Goal: Task Accomplishment & Management: Complete application form

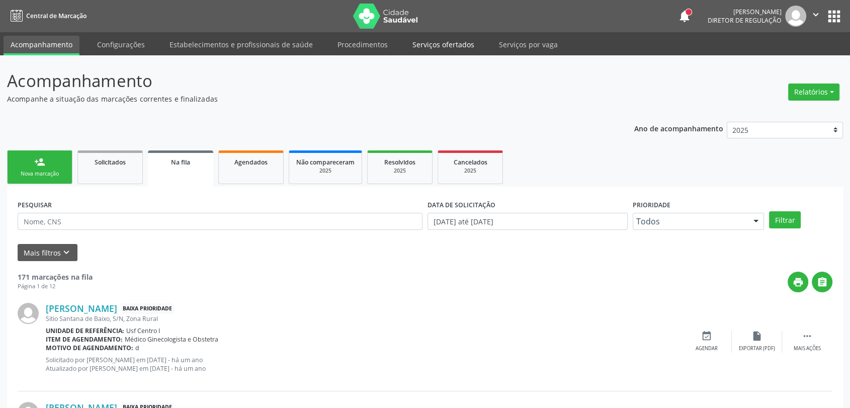
drag, startPoint x: 0, startPoint y: 0, endPoint x: 458, endPoint y: 45, distance: 460.0
click at [458, 45] on link "Serviços ofertados" at bounding box center [444, 45] width 76 height 18
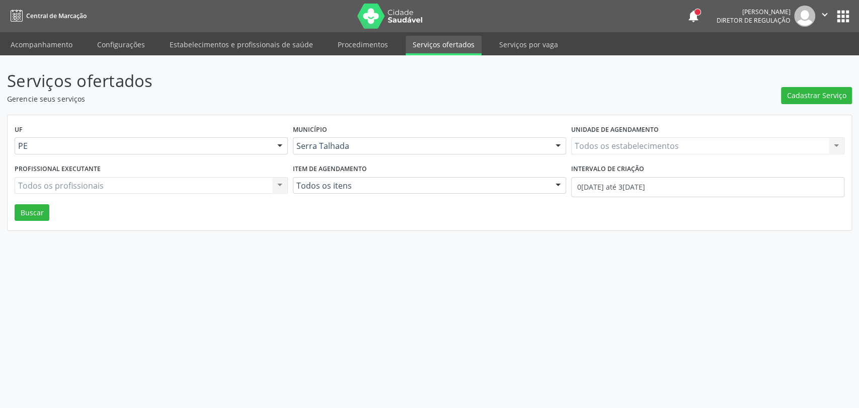
click at [616, 150] on div "Todos os estabelecimentos Todos os estabelecimentos Nenhum resultado encontrado…" at bounding box center [707, 145] width 273 height 17
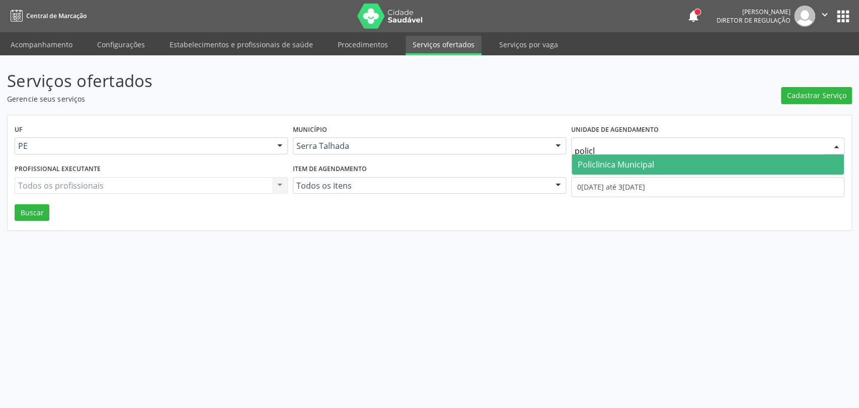
type input "policli"
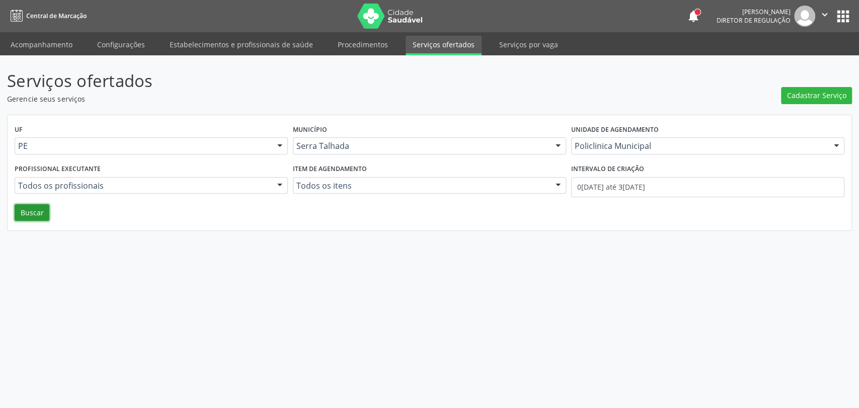
click at [39, 212] on button "Buscar" at bounding box center [32, 212] width 35 height 17
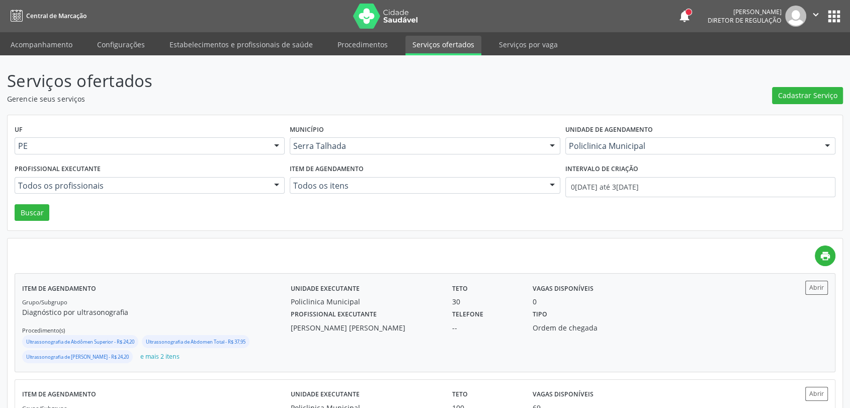
click at [683, 312] on div "Profissional executante Maira Cavalcanti [PERSON_NAME] Telefone -- Tipo Ordem d…" at bounding box center [526, 320] width 485 height 26
click at [44, 39] on link "Acompanhamento" at bounding box center [42, 45] width 76 height 18
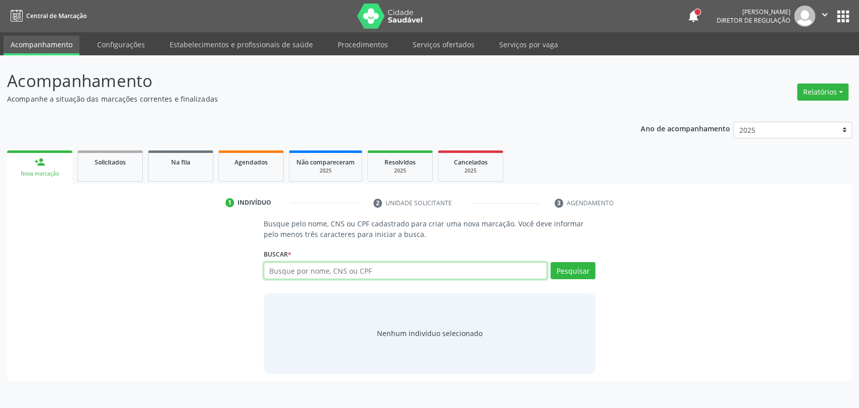
click at [298, 271] on input "text" at bounding box center [406, 270] width 284 height 17
type input "700106993700917"
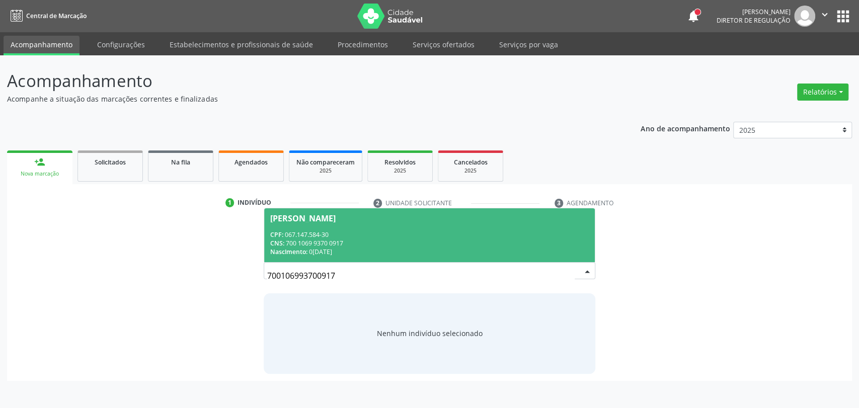
click at [473, 238] on div "CPF: 067.147.584-30" at bounding box center [429, 234] width 319 height 9
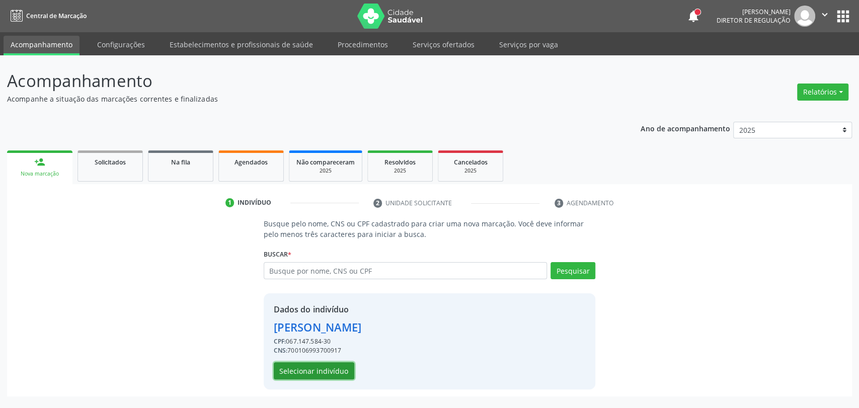
click at [322, 371] on button "Selecionar indivíduo" at bounding box center [314, 370] width 81 height 17
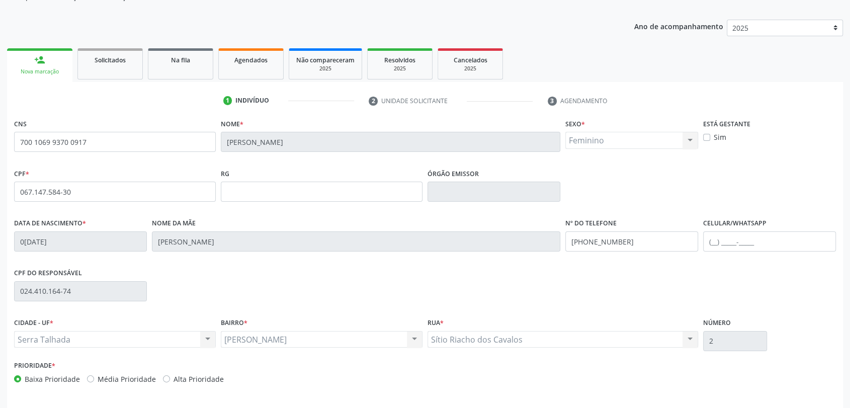
scroll to position [137, 0]
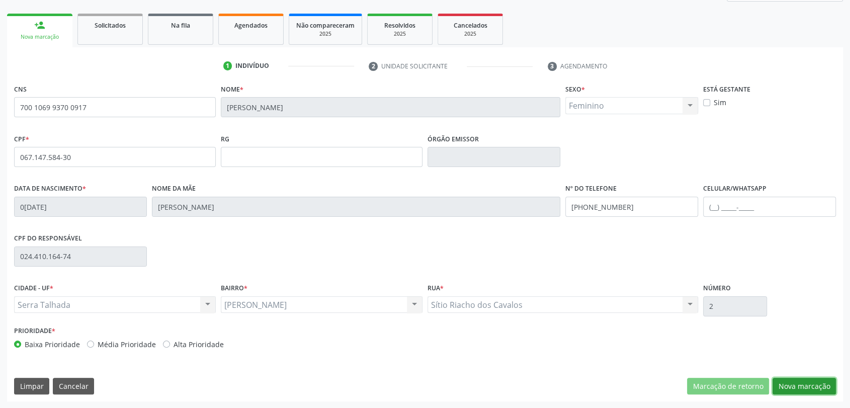
click at [806, 385] on button "Nova marcação" at bounding box center [804, 386] width 63 height 17
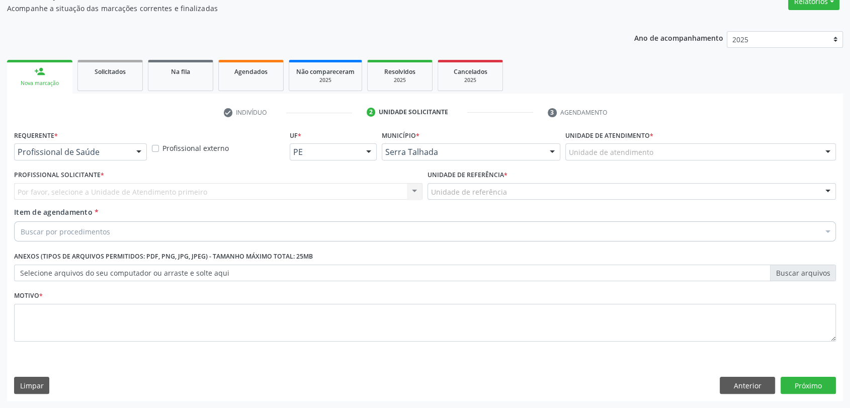
scroll to position [90, 0]
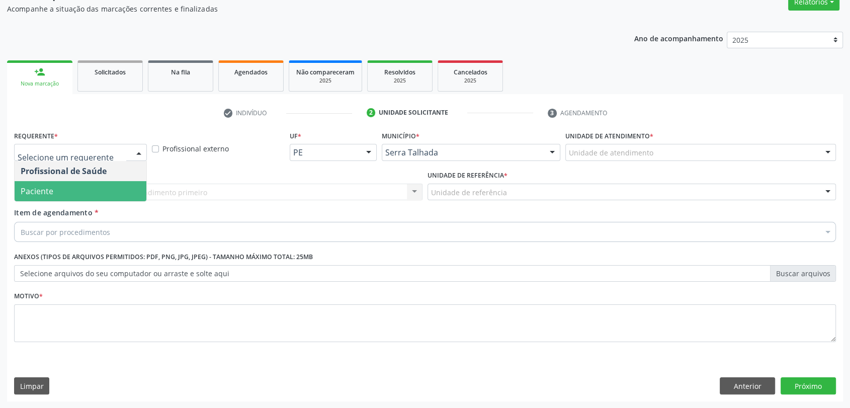
click at [89, 188] on span "Paciente" at bounding box center [81, 191] width 132 height 20
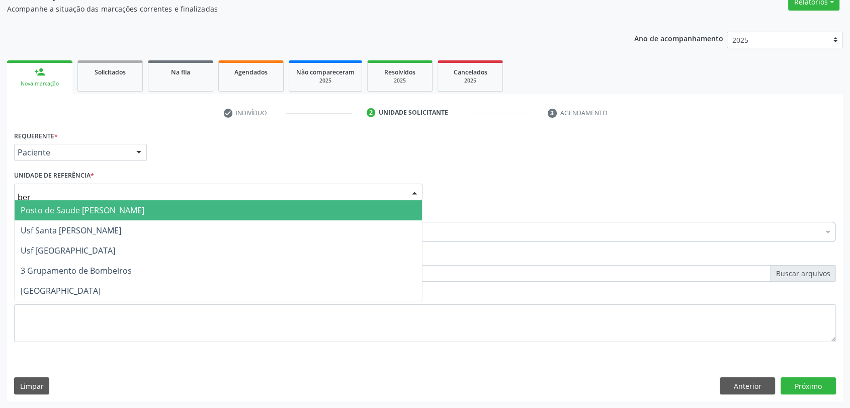
type input "bern"
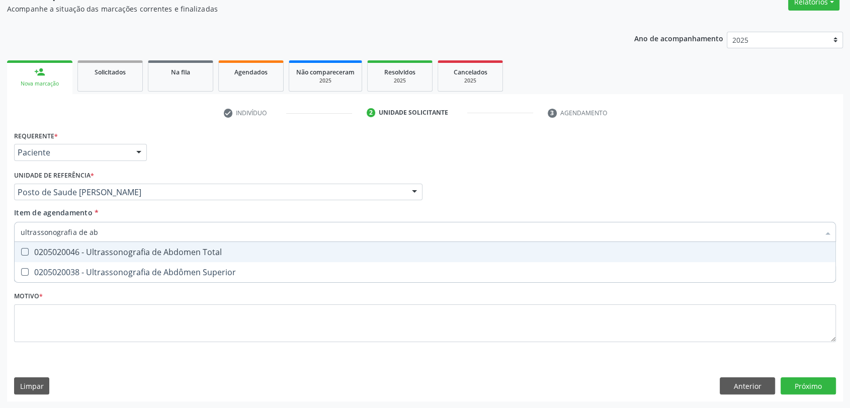
type input "ultrassonografia de abd"
click at [41, 250] on div "0205020046 - Ultrassonografia de Abdomen Total" at bounding box center [425, 252] width 809 height 8
checkbox Total "true"
click at [170, 174] on div "Unidade de referência * Posto de Saude [PERSON_NAME] Usf do Mutirao Usf Cohab U…" at bounding box center [218, 184] width 409 height 32
checkbox Superior "true"
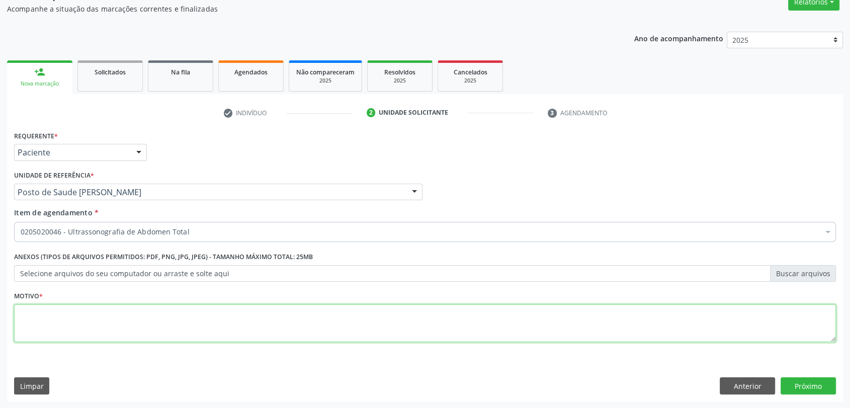
click at [82, 331] on textarea at bounding box center [425, 323] width 822 height 38
type textarea "a"
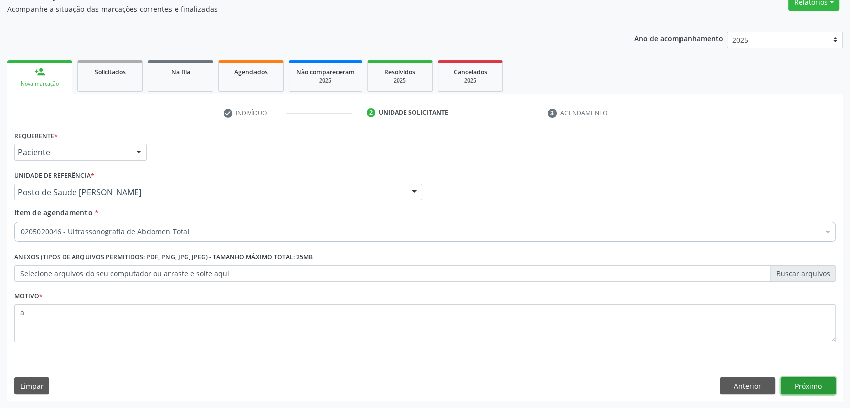
click at [795, 383] on button "Próximo" at bounding box center [808, 385] width 55 height 17
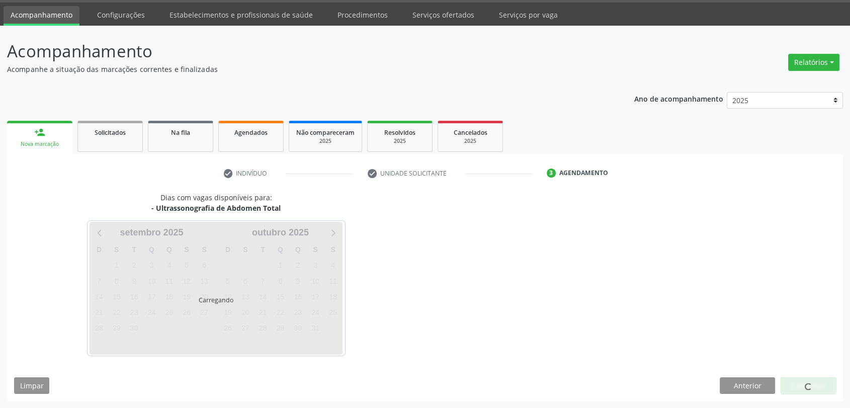
scroll to position [29, 0]
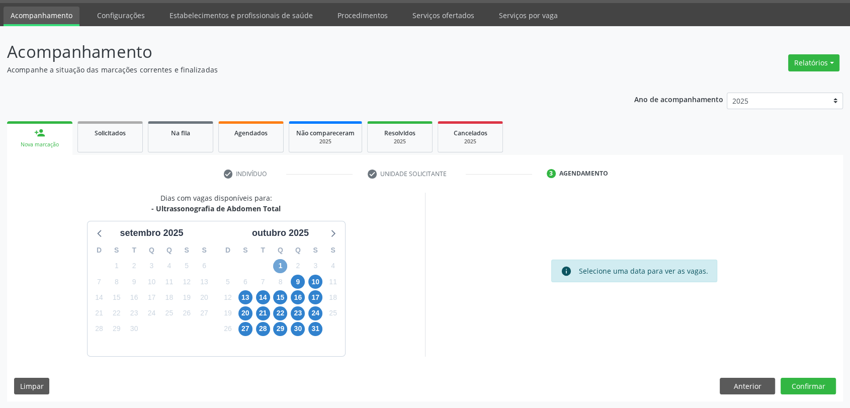
click at [282, 264] on span "1" at bounding box center [280, 266] width 14 height 14
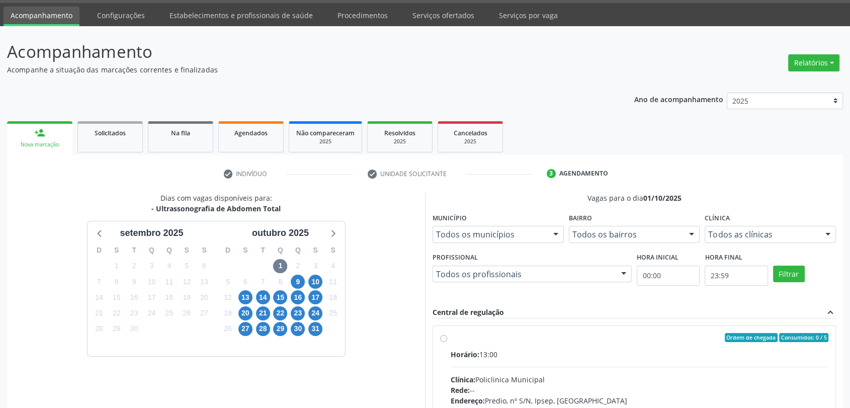
click at [500, 341] on div "Ordem de chegada Consumidos: 0 / 5" at bounding box center [640, 337] width 378 height 9
click at [447, 341] on input "Ordem de chegada Consumidos: 0 / 5 Horário: 13:00 Clínica: Policlinica Municipa…" at bounding box center [443, 337] width 7 height 9
radio input "true"
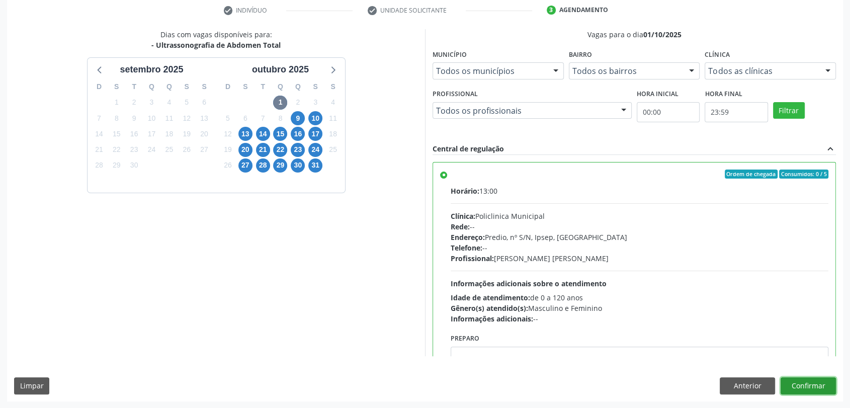
click at [801, 381] on button "Confirmar" at bounding box center [808, 385] width 55 height 17
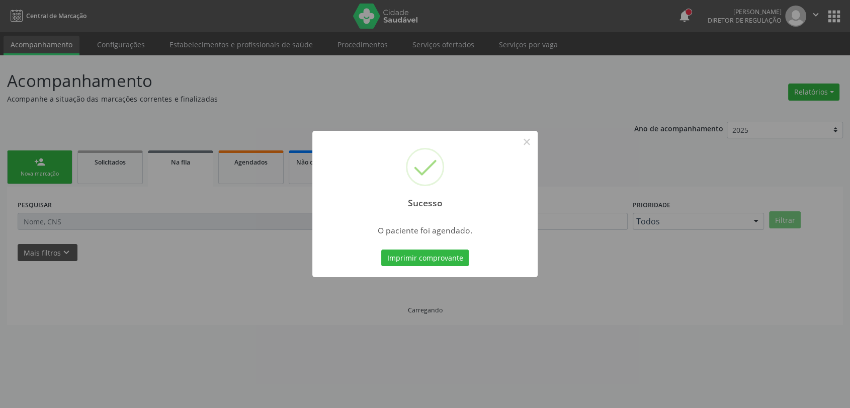
scroll to position [0, 0]
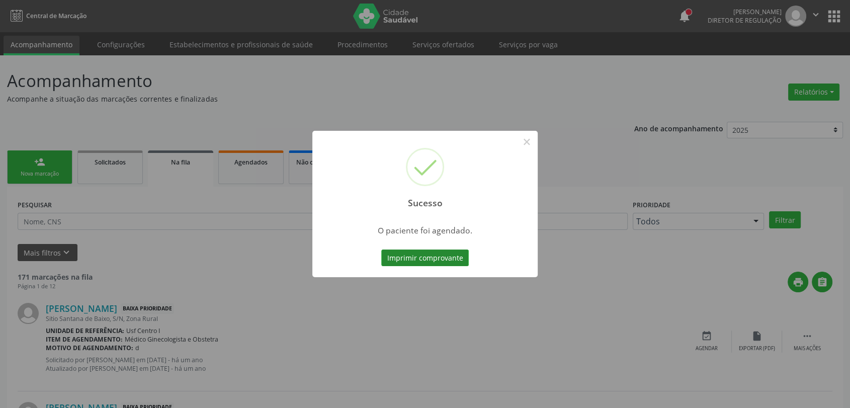
click at [426, 261] on button "Imprimir comprovante" at bounding box center [425, 258] width 88 height 17
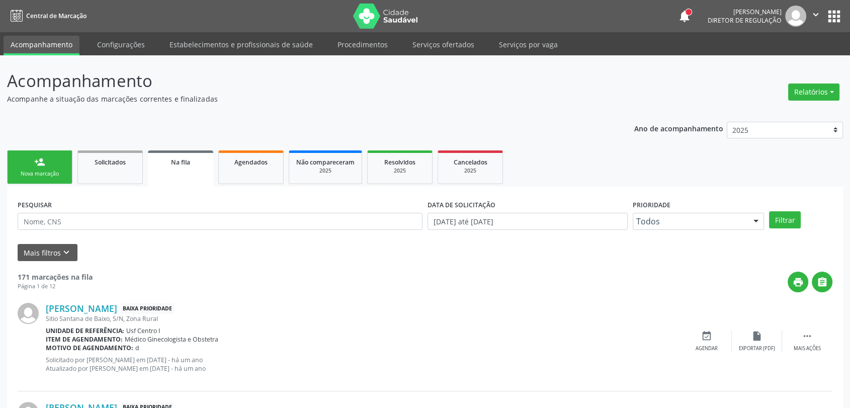
click at [61, 156] on link "person_add Nova marcação" at bounding box center [39, 167] width 65 height 34
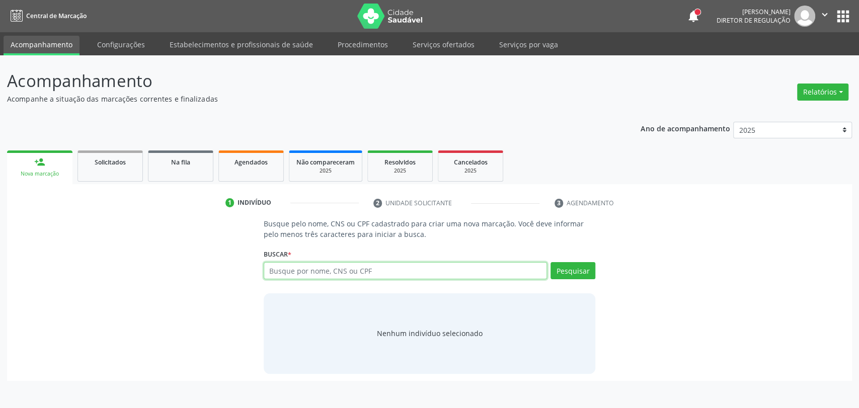
click at [345, 271] on input "text" at bounding box center [406, 270] width 284 height 17
type input "708007349686226"
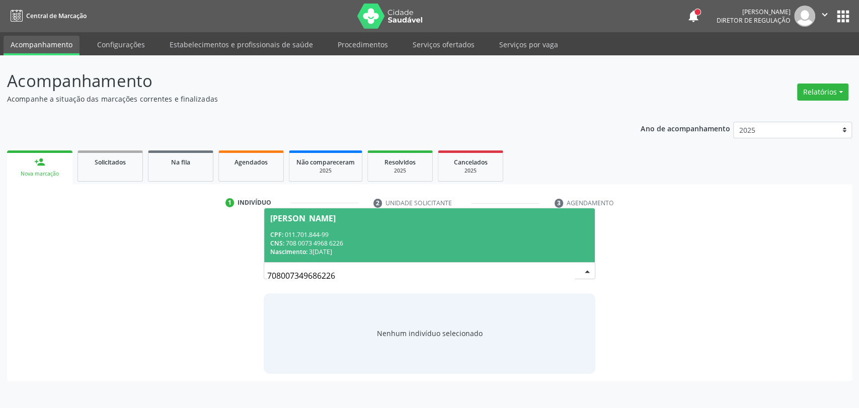
click at [422, 239] on div "CNS: 708 0073 4968 6226" at bounding box center [429, 243] width 319 height 9
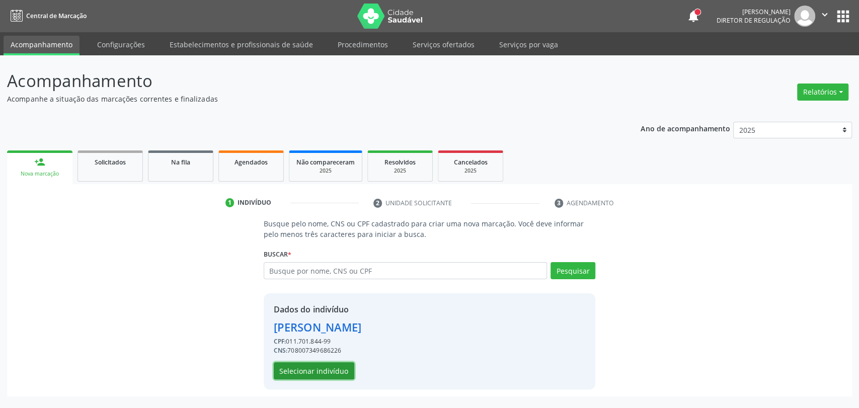
click at [326, 367] on button "Selecionar indivíduo" at bounding box center [314, 370] width 81 height 17
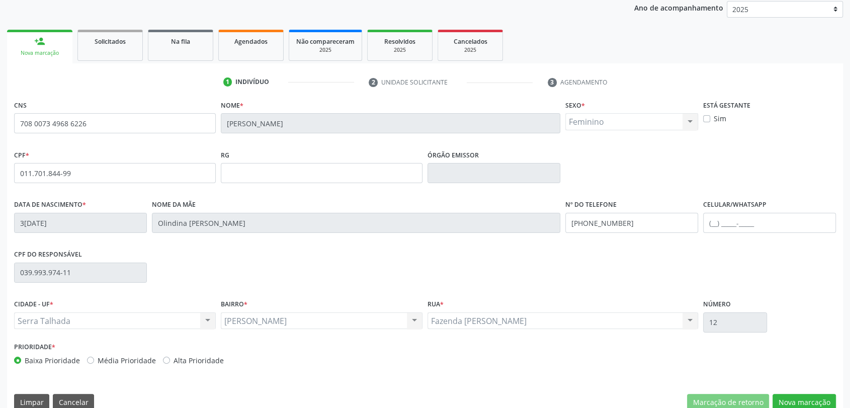
scroll to position [137, 0]
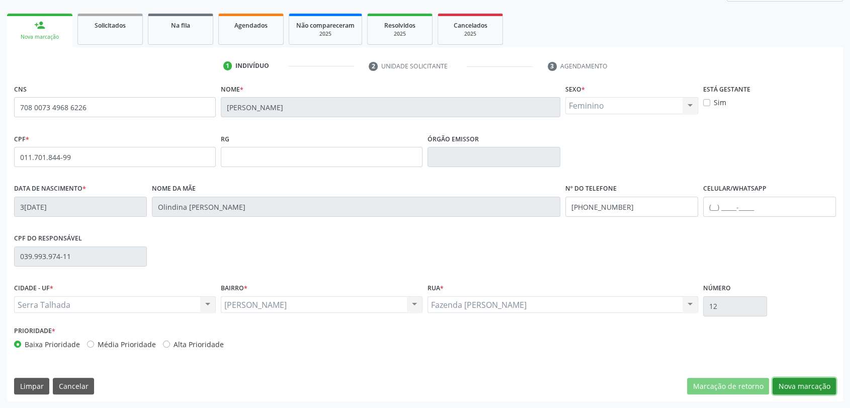
click at [819, 389] on button "Nova marcação" at bounding box center [804, 386] width 63 height 17
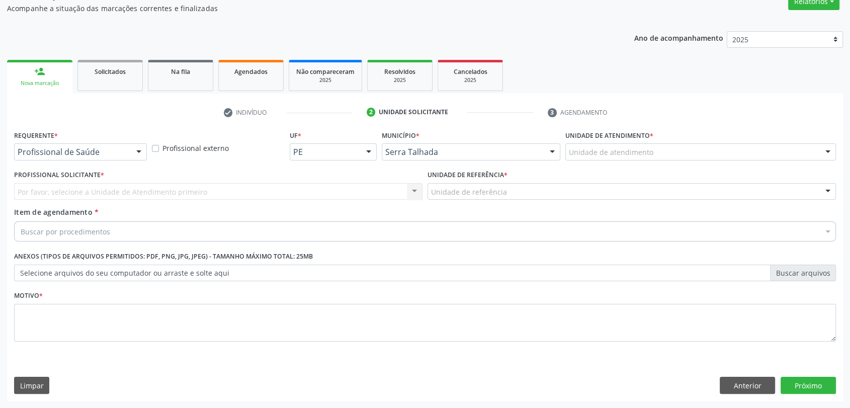
scroll to position [90, 0]
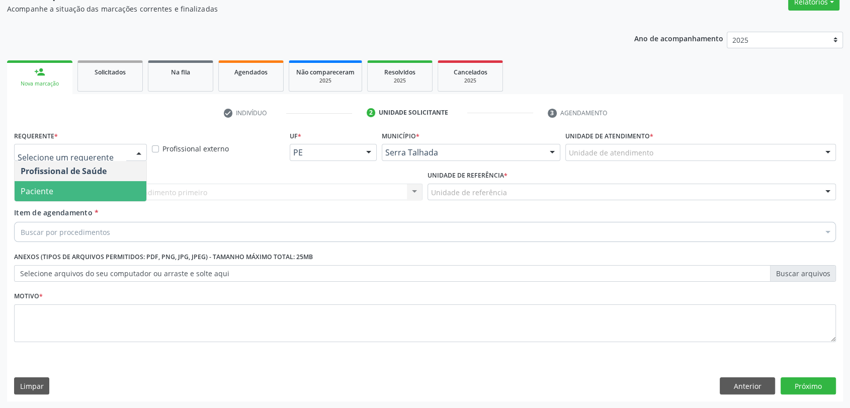
click at [61, 183] on span "Paciente" at bounding box center [81, 191] width 132 height 20
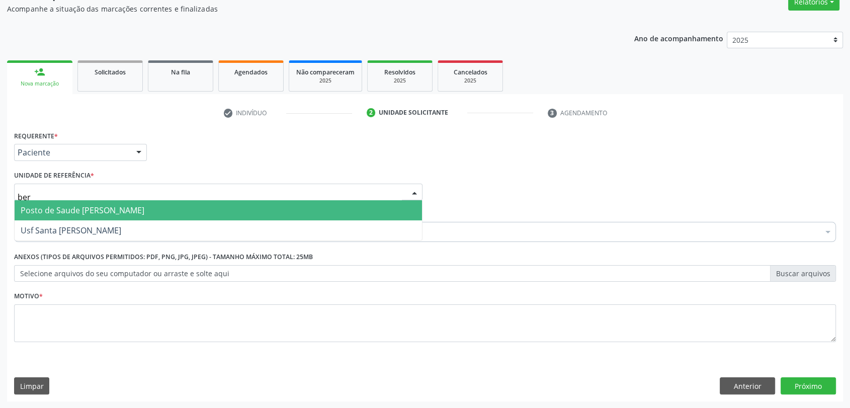
type input "bern"
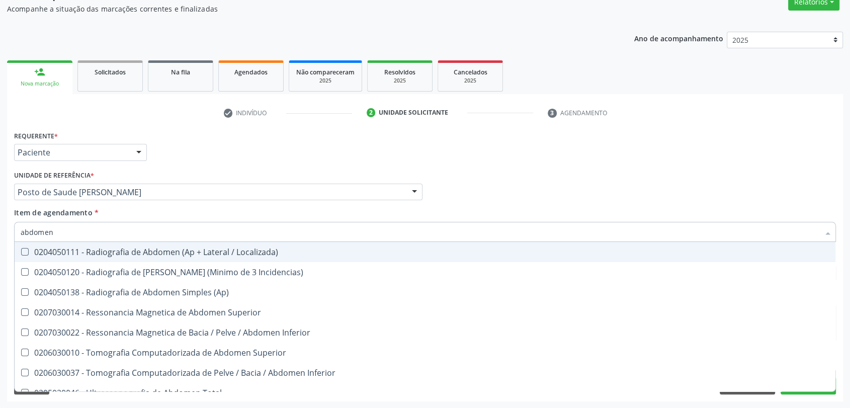
type input "abdomen t"
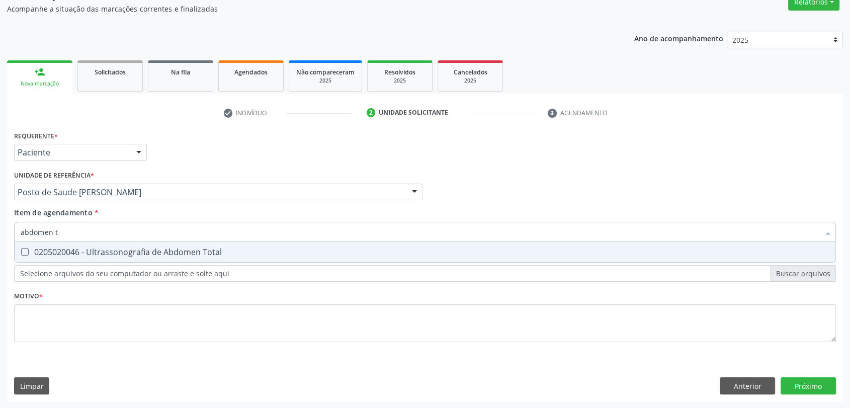
click at [68, 252] on div "0205020046 - Ultrassonografia de Abdomen Total" at bounding box center [425, 252] width 809 height 8
checkbox Total "true"
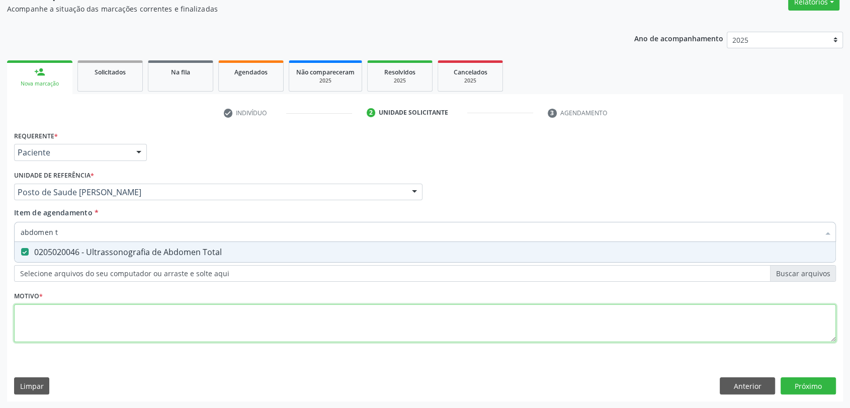
click at [69, 325] on div "Requerente * Paciente Profissional de Saúde Paciente Nenhum resultado encontrad…" at bounding box center [425, 242] width 822 height 228
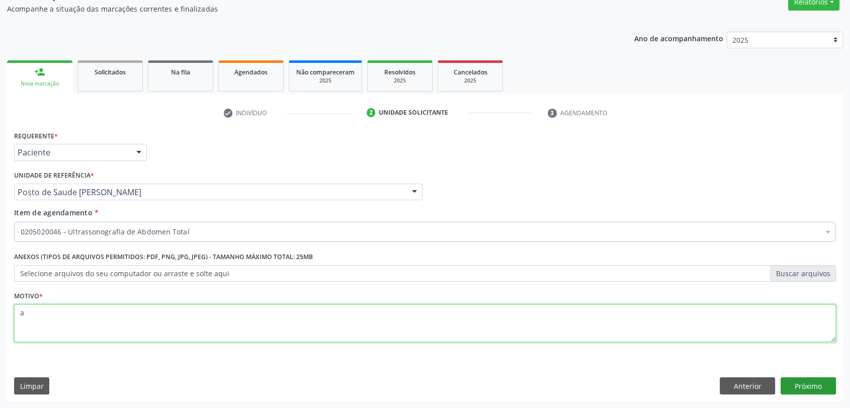
type textarea "a"
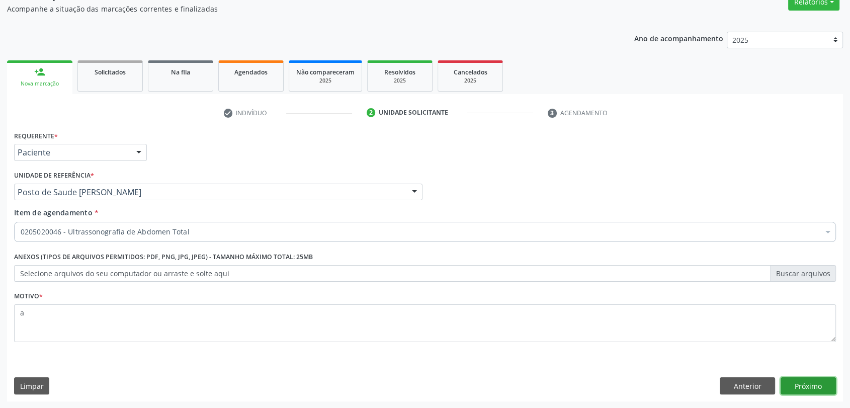
click at [814, 381] on button "Próximo" at bounding box center [808, 385] width 55 height 17
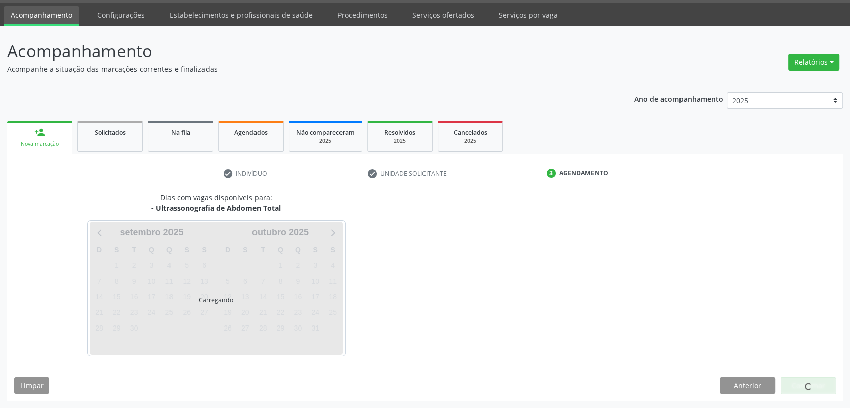
scroll to position [29, 0]
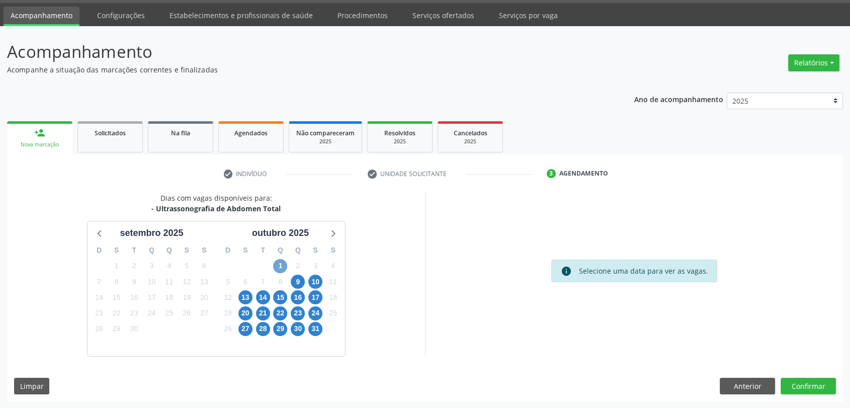
click at [284, 263] on span "1" at bounding box center [280, 266] width 14 height 14
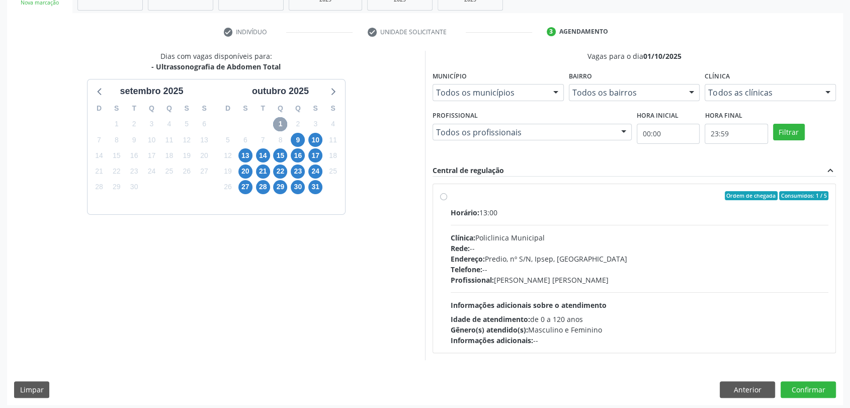
scroll to position [175, 0]
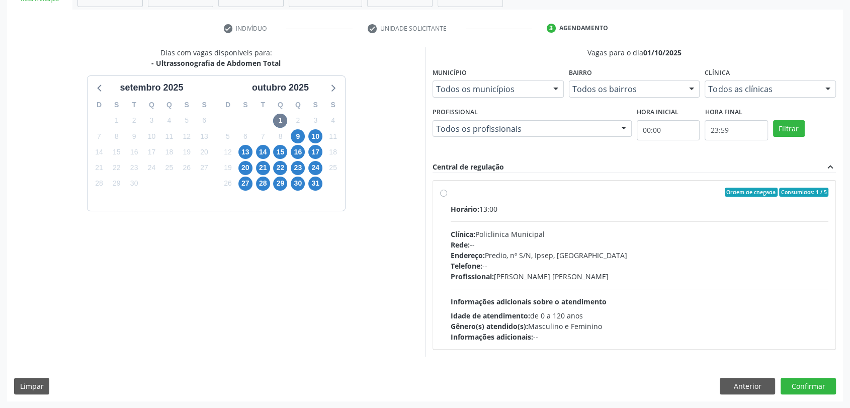
click at [626, 278] on div "Profissional: [PERSON_NAME]" at bounding box center [640, 276] width 378 height 11
click at [447, 197] on input "Ordem de chegada Consumidos: 1 / 5 Horário: 13:00 Clínica: Policlinica Municipa…" at bounding box center [443, 192] width 7 height 9
radio input "true"
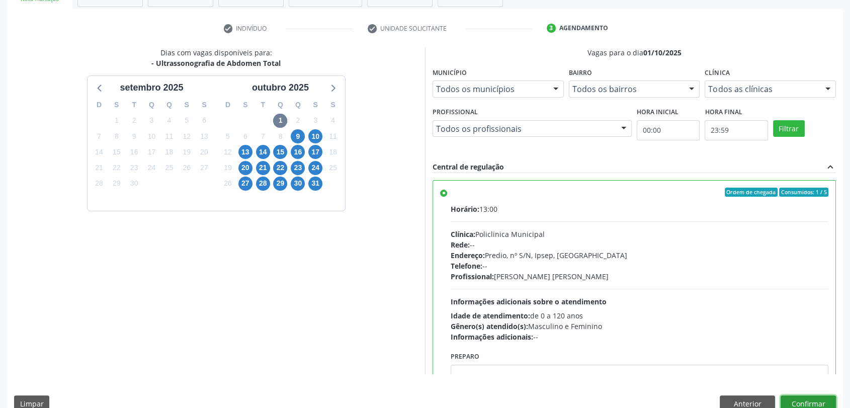
click at [819, 403] on button "Confirmar" at bounding box center [808, 403] width 55 height 17
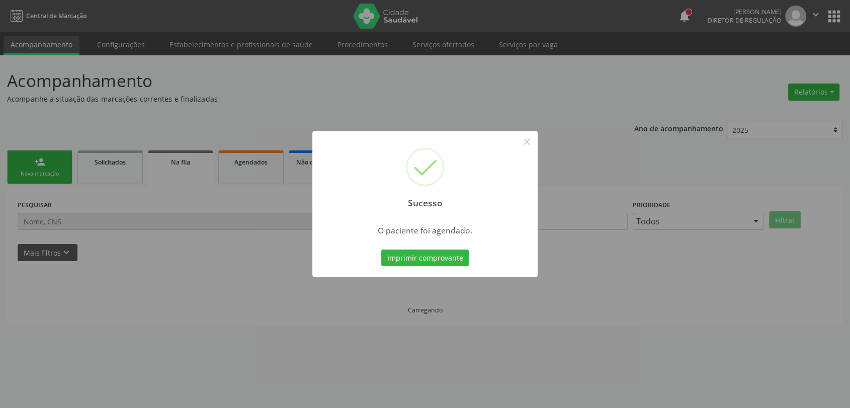
scroll to position [0, 0]
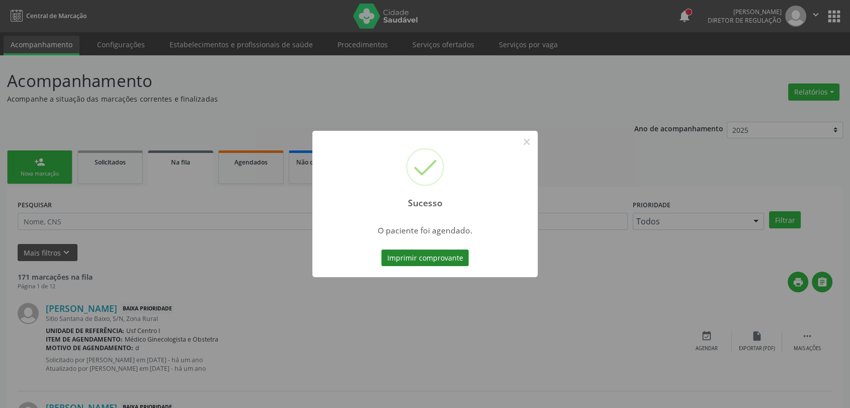
click at [424, 258] on button "Imprimir comprovante" at bounding box center [425, 258] width 88 height 17
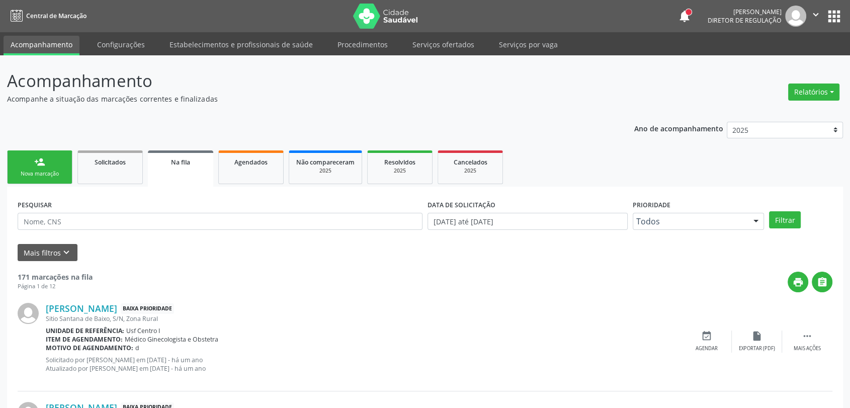
click at [51, 170] on div "Nova marcação" at bounding box center [40, 174] width 50 height 8
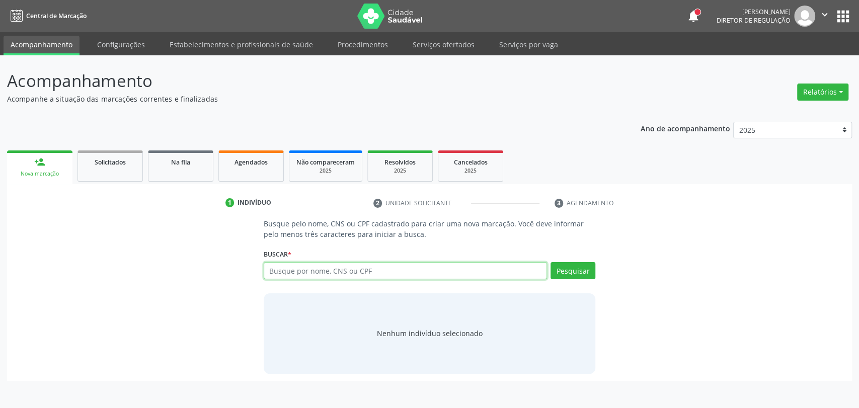
click at [288, 273] on input "text" at bounding box center [406, 270] width 284 height 17
type input "160918029260018"
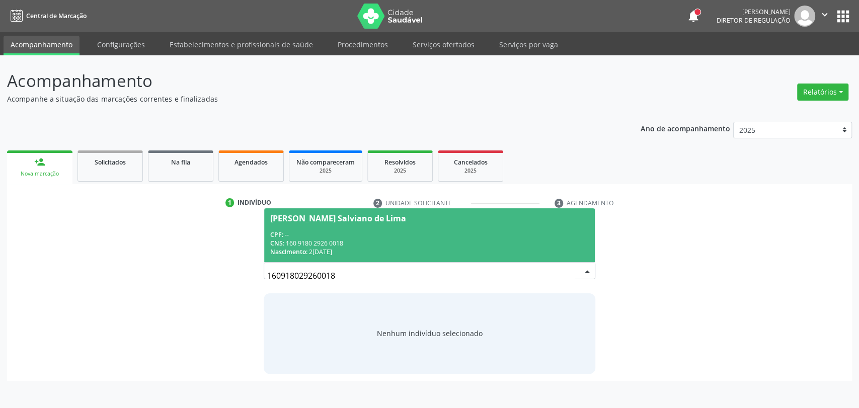
click at [370, 227] on span "[PERSON_NAME] Salviano de Lima CPF: -- CNS: 160 9180 2926 0018 Nascimento: [DAT…" at bounding box center [429, 235] width 331 height 54
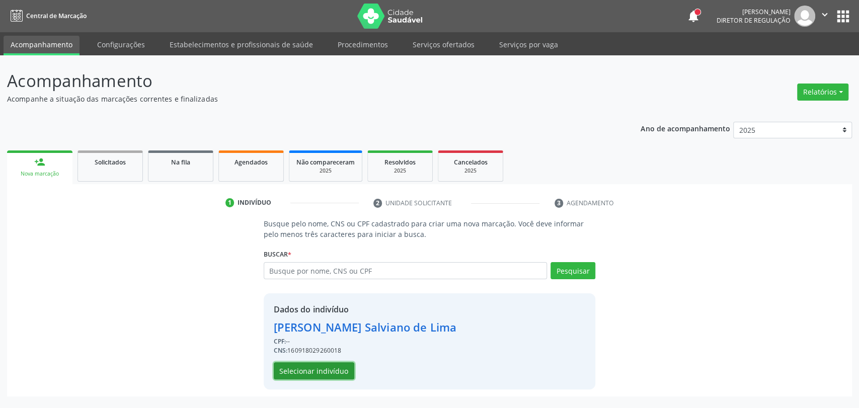
click at [338, 373] on button "Selecionar indivíduo" at bounding box center [314, 370] width 81 height 17
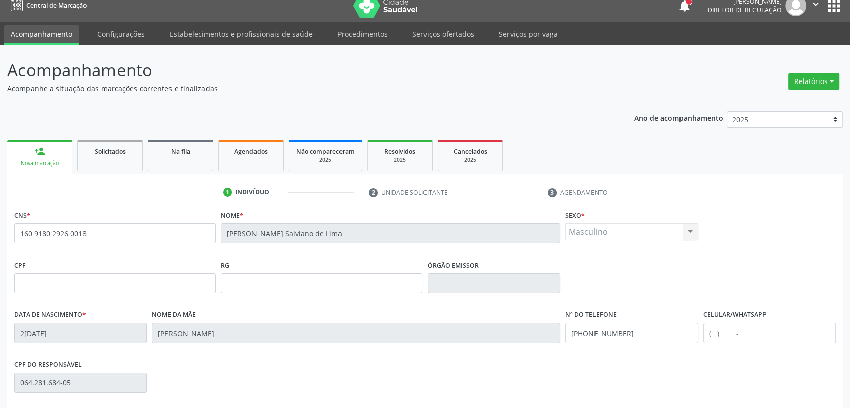
scroll to position [137, 0]
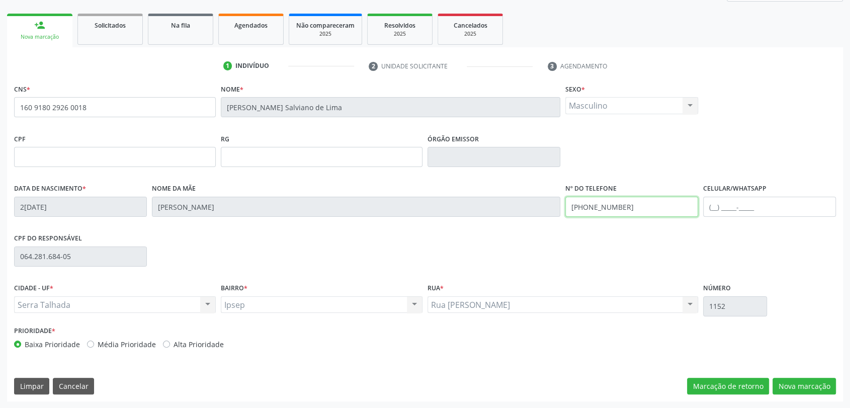
click at [601, 212] on input "[PHONE_NUMBER]" at bounding box center [632, 207] width 133 height 20
click at [721, 207] on input "text" at bounding box center [769, 207] width 133 height 20
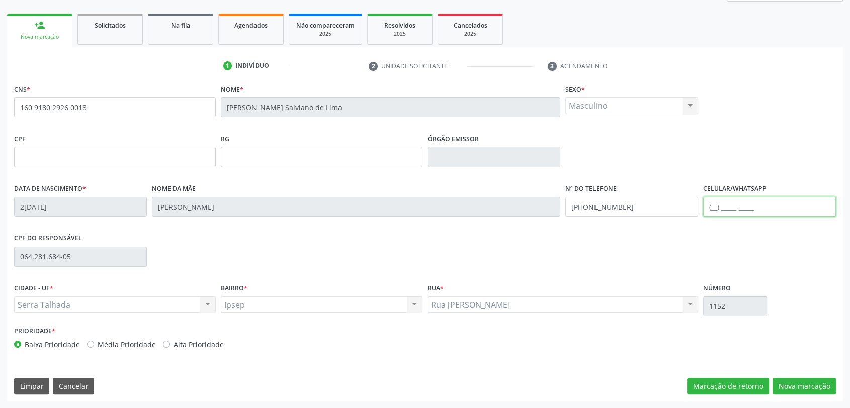
paste input "[PHONE_NUMBER]"
type input "[PHONE_NUMBER]"
click at [792, 387] on button "Nova marcação" at bounding box center [804, 386] width 63 height 17
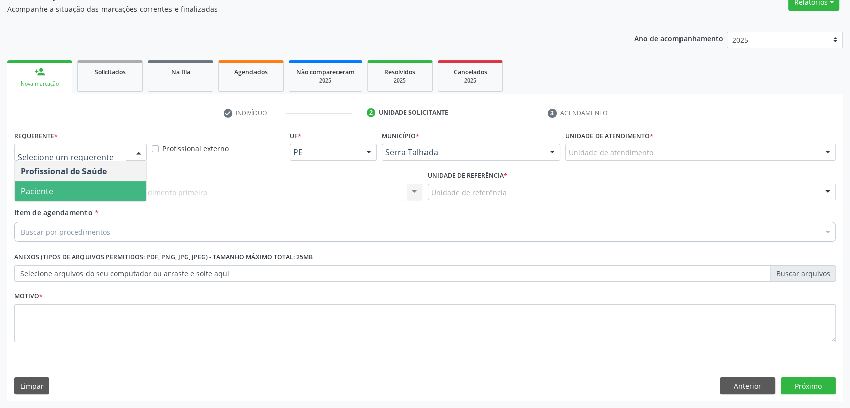
click at [105, 193] on span "Paciente" at bounding box center [81, 191] width 132 height 20
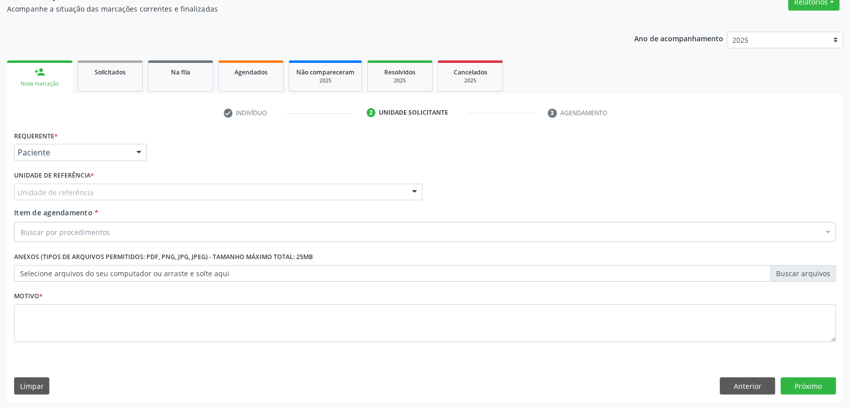
click at [105, 193] on div "Unidade de referência" at bounding box center [218, 192] width 409 height 17
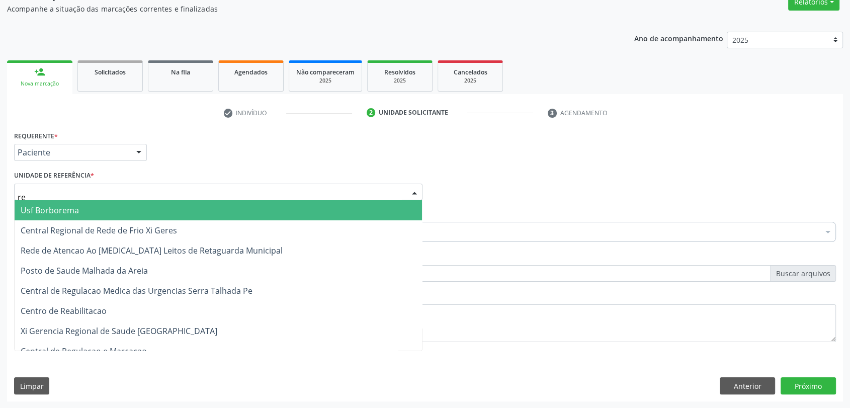
type input "r"
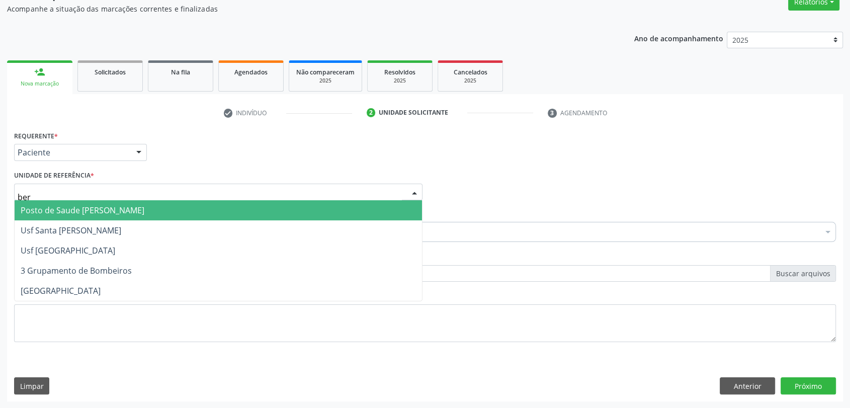
type input "bern"
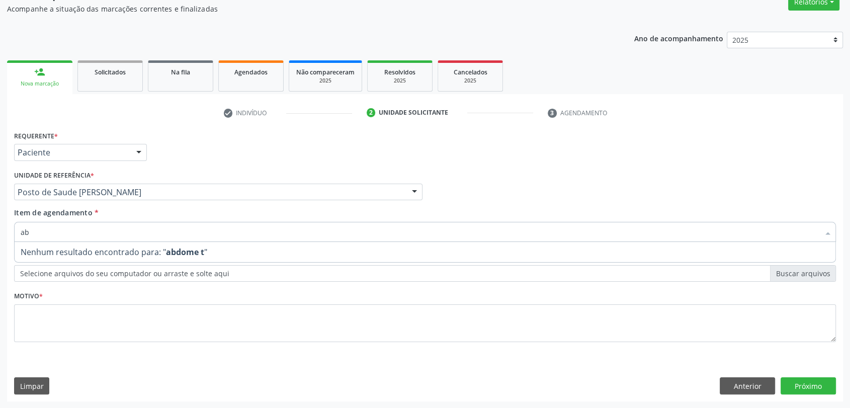
type input "a"
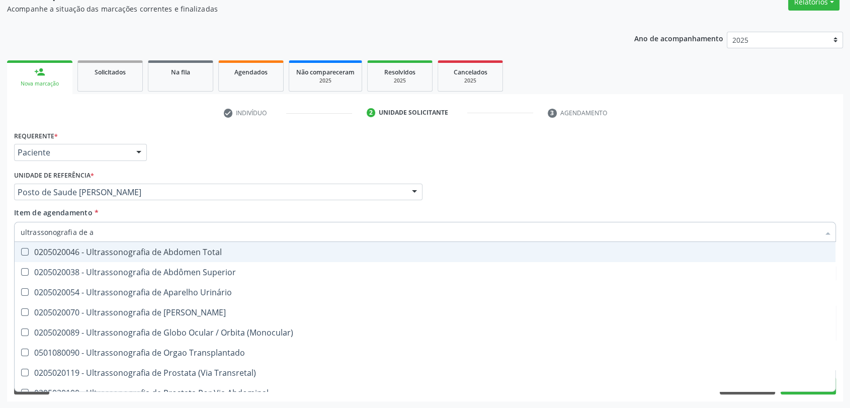
type input "ultrassonografia de ab"
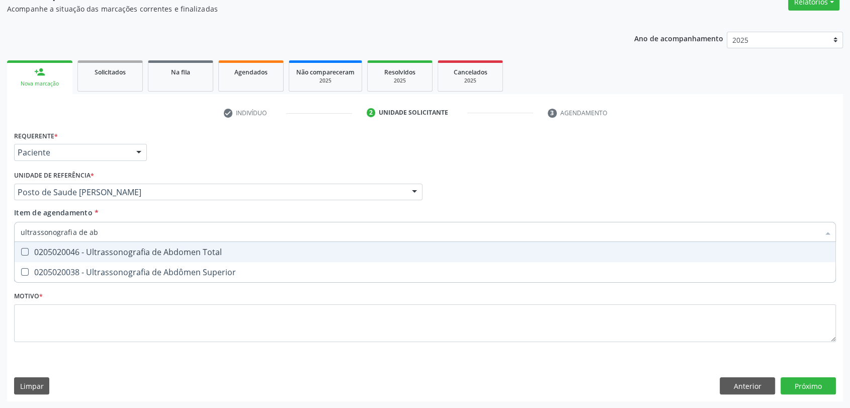
click at [66, 255] on div "0205020046 - Ultrassonografia de Abdomen Total" at bounding box center [425, 252] width 809 height 8
checkbox Total "true"
click at [572, 213] on div "Item de agendamento * ultrassonografia de ab Desfazer seleção 0205020046 - Ultr…" at bounding box center [425, 223] width 822 height 32
checkbox Superior "true"
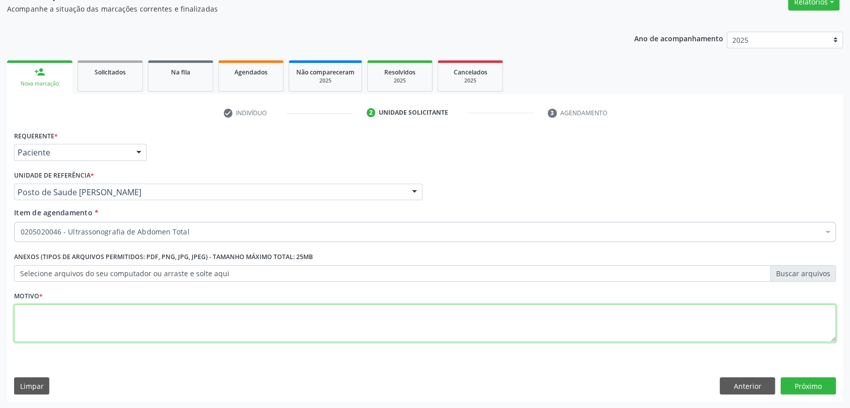
click at [103, 332] on textarea at bounding box center [425, 323] width 822 height 38
type textarea "s"
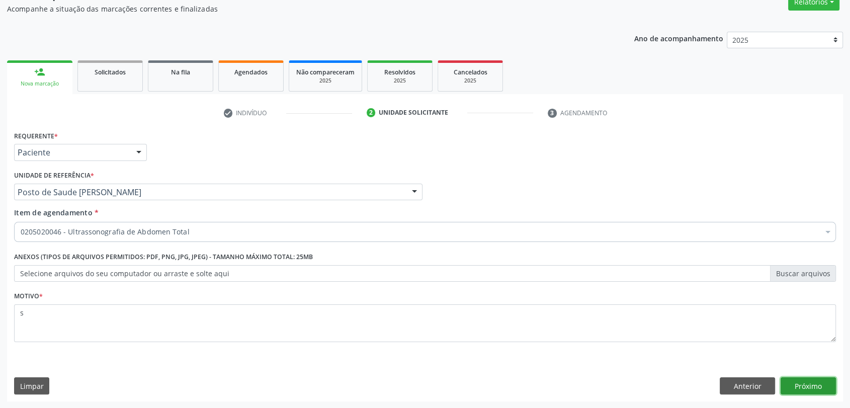
click at [804, 392] on button "Próximo" at bounding box center [808, 385] width 55 height 17
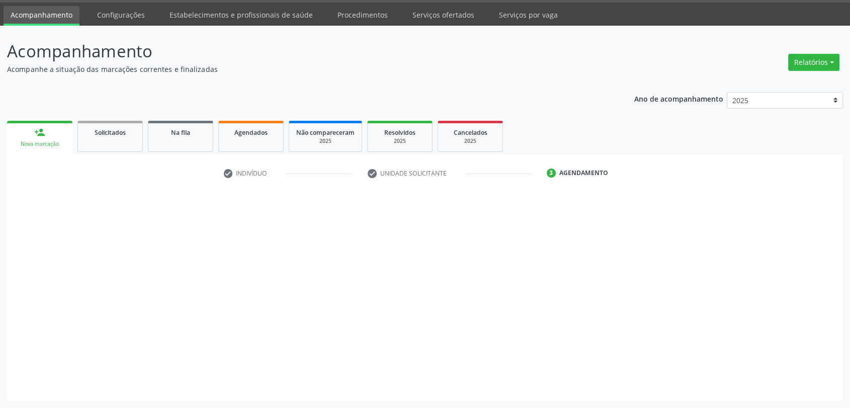
scroll to position [29, 0]
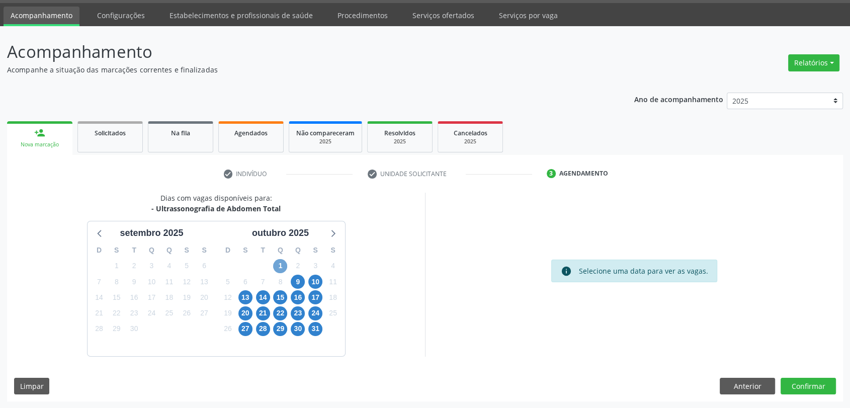
click at [279, 270] on span "1" at bounding box center [280, 266] width 14 height 14
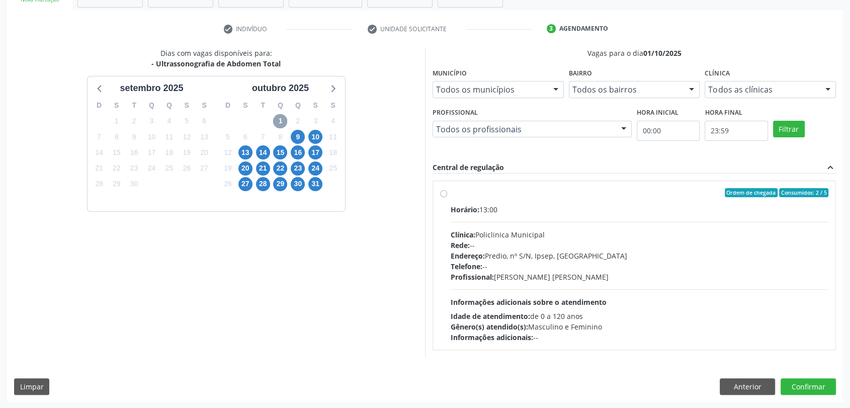
scroll to position [175, 0]
click at [479, 201] on label "Ordem de chegada Consumidos: 2 / 5 Horário: 13:00 Clínica: Policlinica Municipa…" at bounding box center [640, 265] width 378 height 154
click at [447, 197] on input "Ordem de chegada Consumidos: 2 / 5 Horário: 13:00 Clínica: Policlinica Municipa…" at bounding box center [443, 192] width 7 height 9
radio input "true"
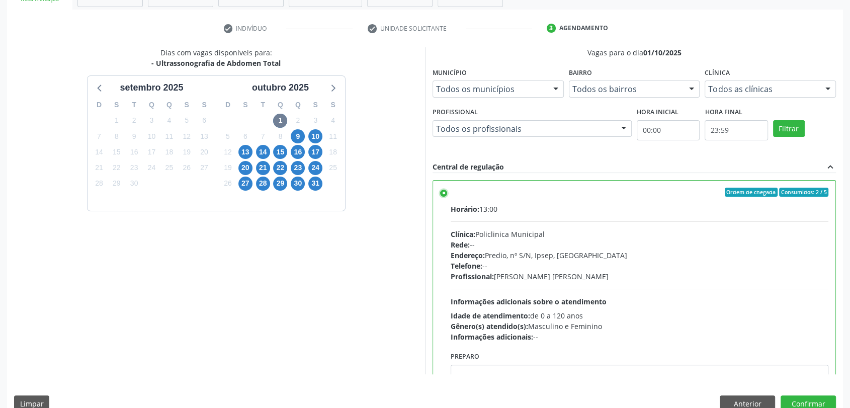
scroll to position [49, 0]
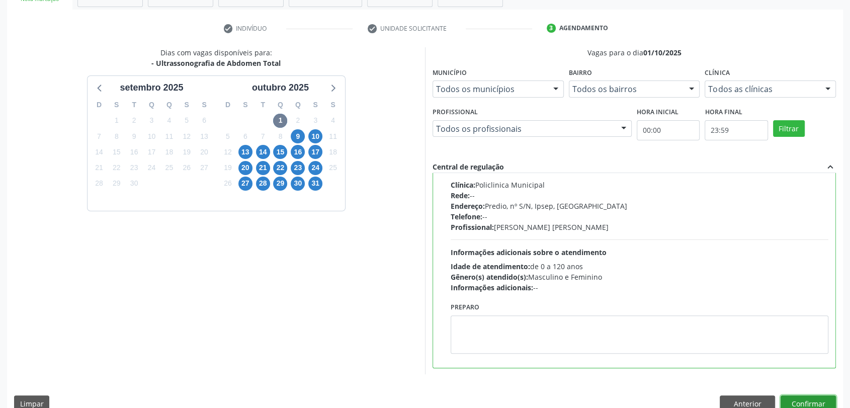
click at [808, 402] on button "Confirmar" at bounding box center [808, 403] width 55 height 17
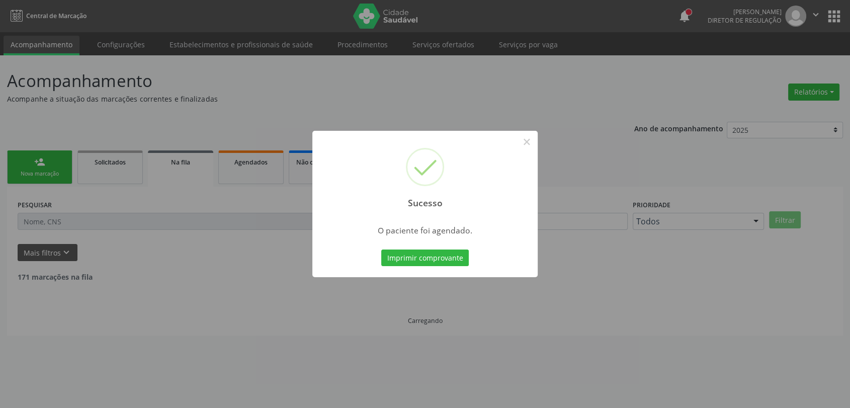
scroll to position [0, 0]
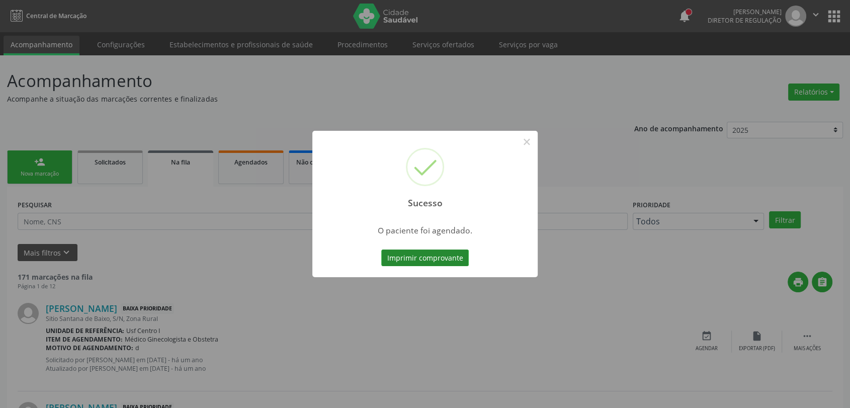
click at [458, 260] on button "Imprimir comprovante" at bounding box center [425, 258] width 88 height 17
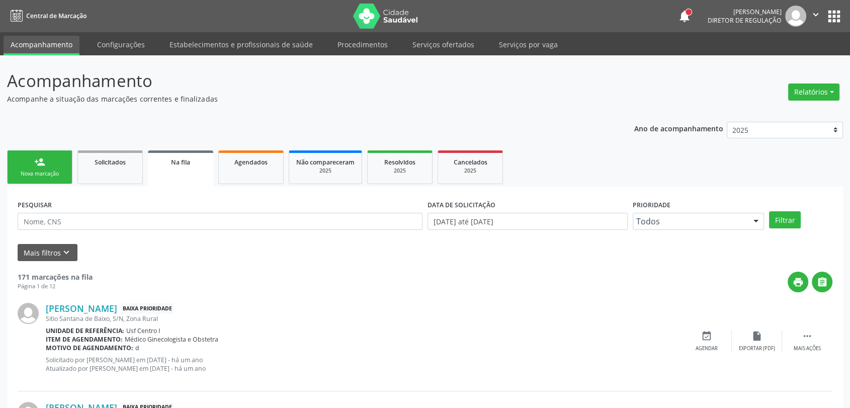
click at [58, 164] on link "person_add Nova marcação" at bounding box center [39, 167] width 65 height 34
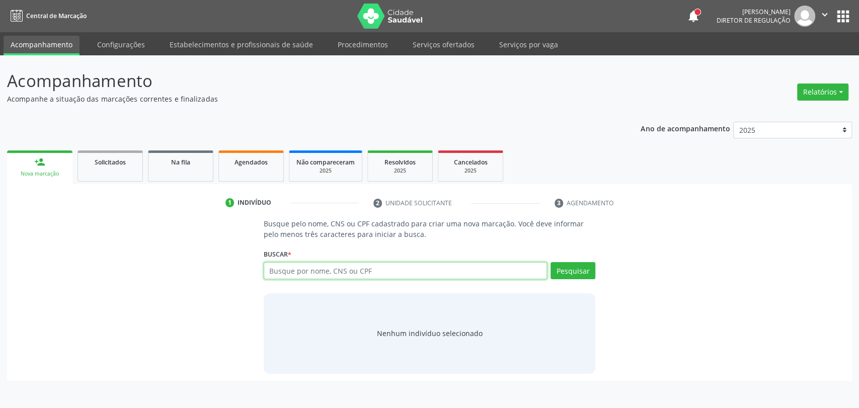
click at [301, 278] on input "text" at bounding box center [406, 270] width 284 height 17
type input "166018965280000"
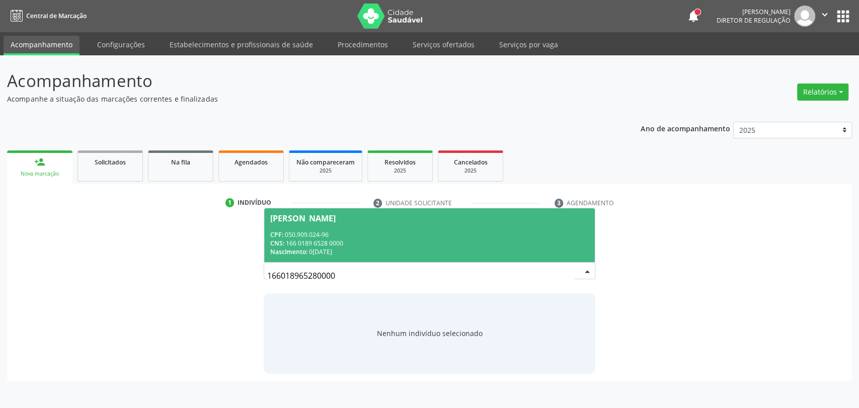
click at [372, 234] on div "CPF: 050.909.024-96" at bounding box center [429, 234] width 319 height 9
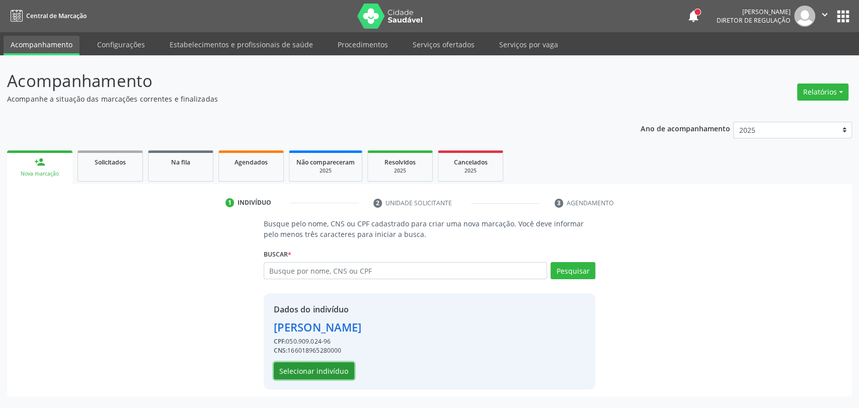
click at [332, 373] on button "Selecionar indivíduo" at bounding box center [314, 370] width 81 height 17
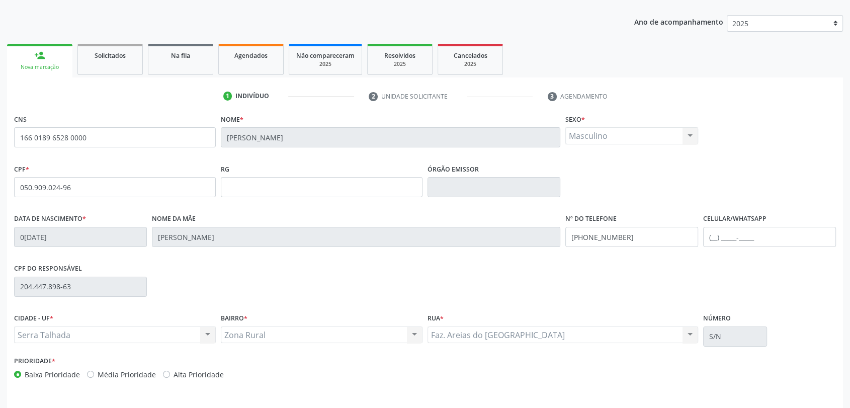
scroll to position [137, 0]
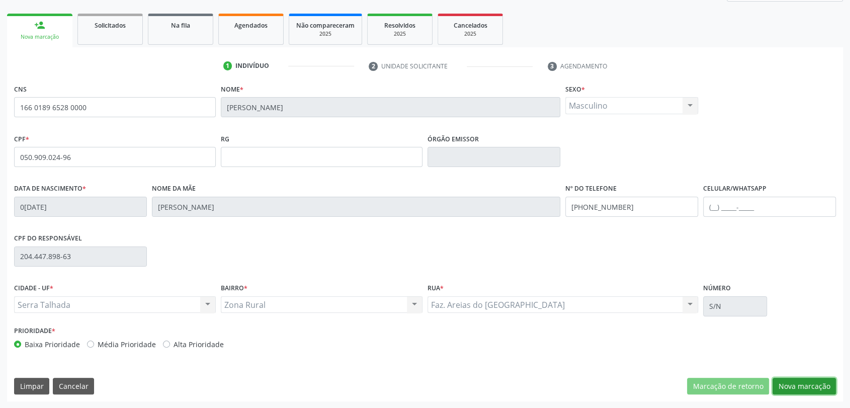
click at [802, 383] on button "Nova marcação" at bounding box center [804, 386] width 63 height 17
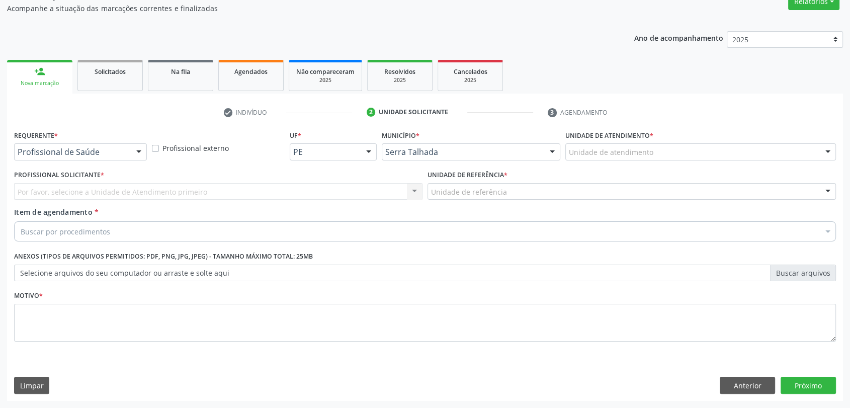
scroll to position [90, 0]
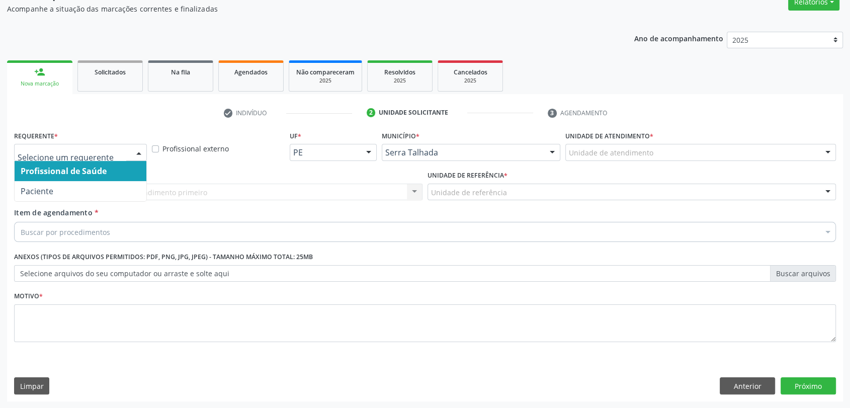
click at [97, 145] on div at bounding box center [80, 152] width 133 height 17
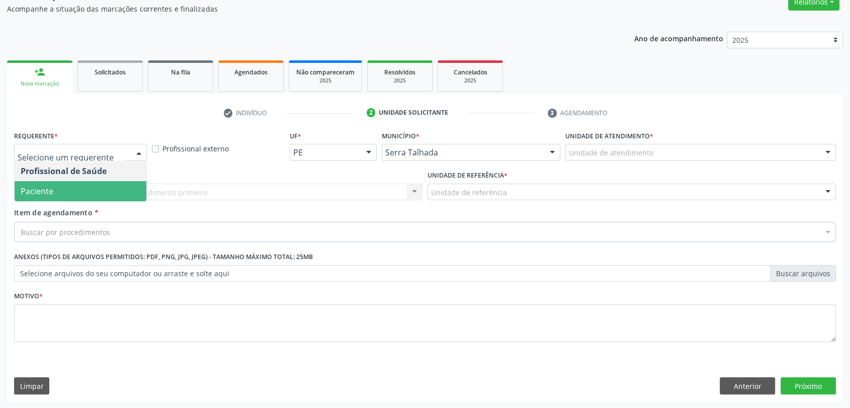
click at [88, 193] on span "Paciente" at bounding box center [81, 191] width 132 height 20
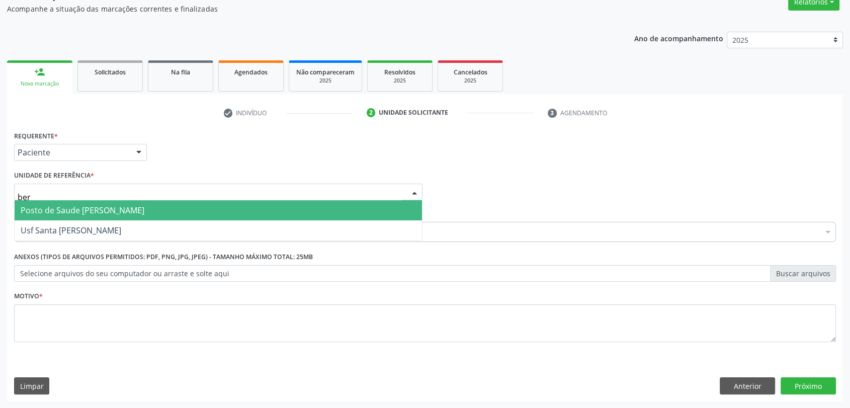
type input "bern"
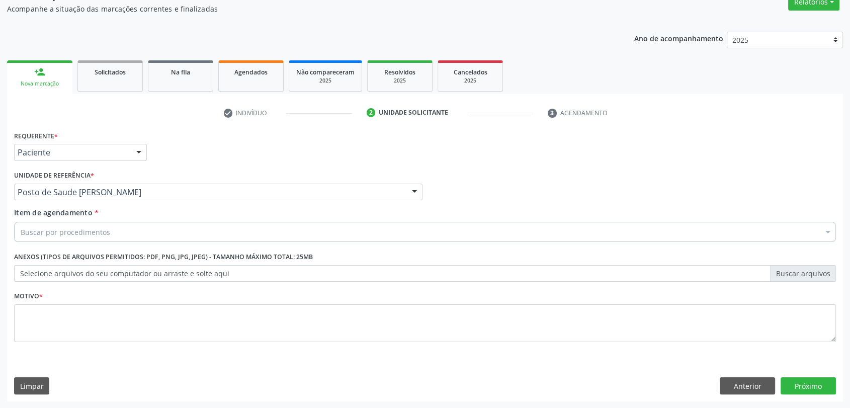
click at [90, 236] on div "Buscar por procedimentos" at bounding box center [425, 232] width 822 height 20
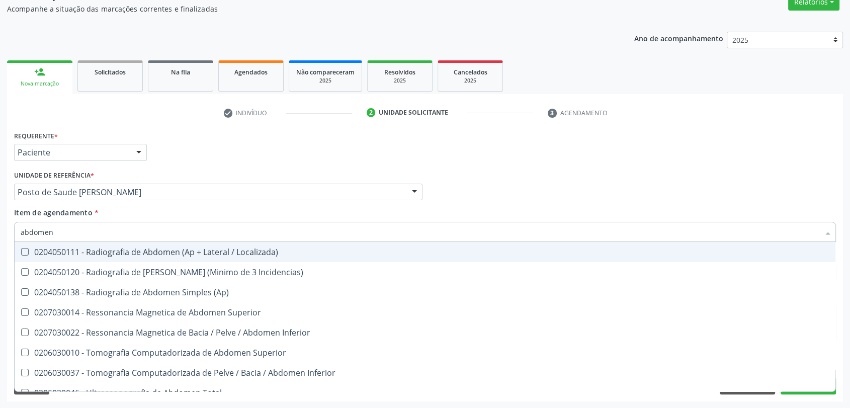
type input "abdomen t"
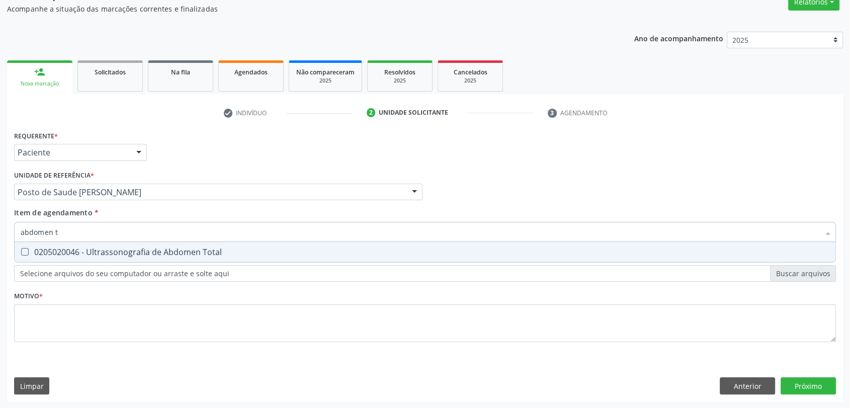
click at [80, 253] on div "0205020046 - Ultrassonografia de Abdomen Total" at bounding box center [425, 252] width 809 height 8
checkbox Total "true"
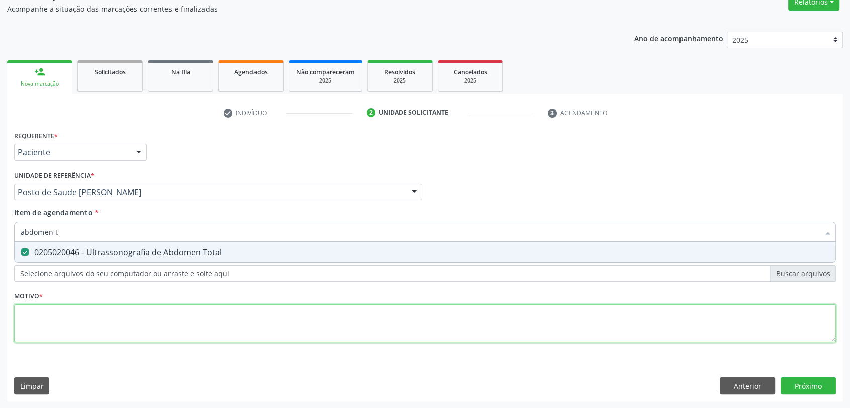
click at [77, 319] on div "Requerente * Paciente Profissional de Saúde Paciente Nenhum resultado encontrad…" at bounding box center [425, 242] width 822 height 228
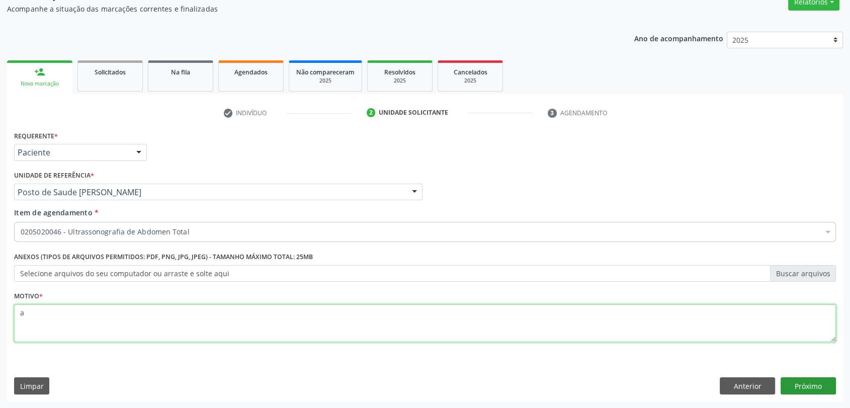
type textarea "a"
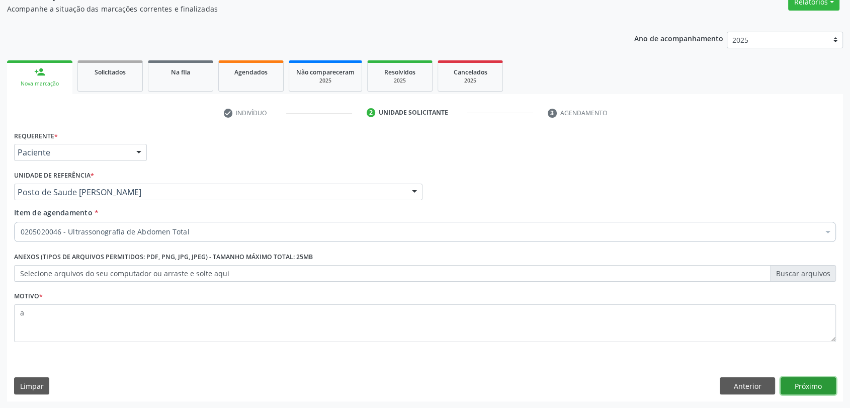
click at [813, 387] on button "Próximo" at bounding box center [808, 385] width 55 height 17
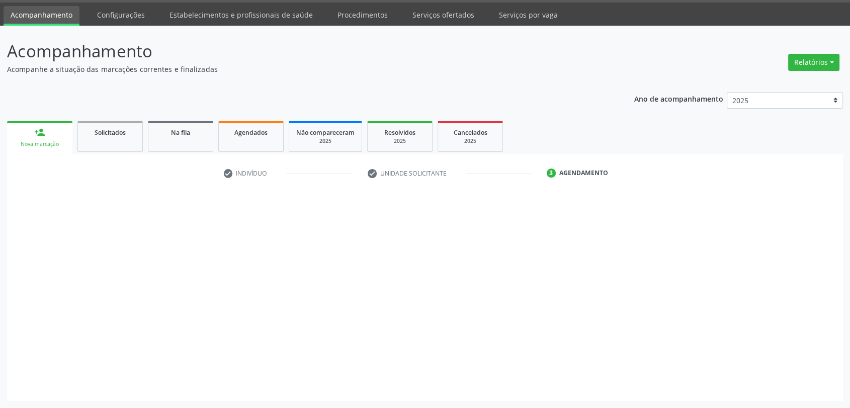
scroll to position [29, 0]
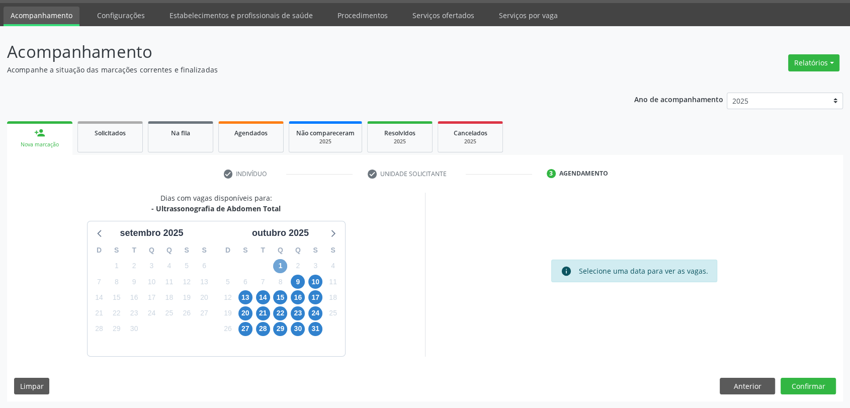
click at [281, 263] on span "1" at bounding box center [280, 266] width 14 height 14
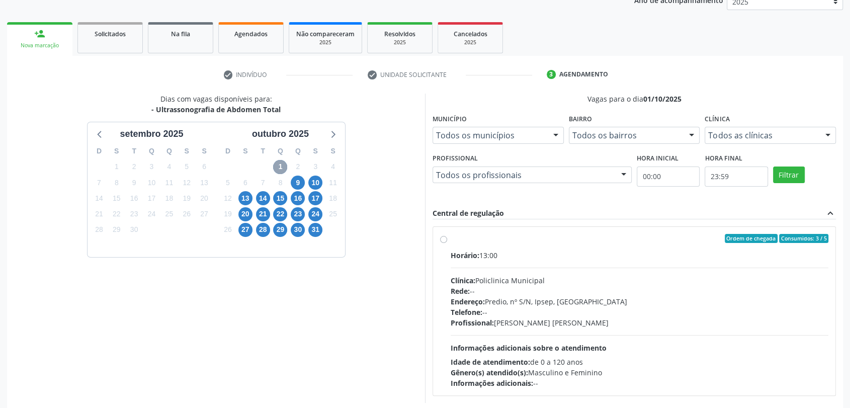
scroll to position [175, 0]
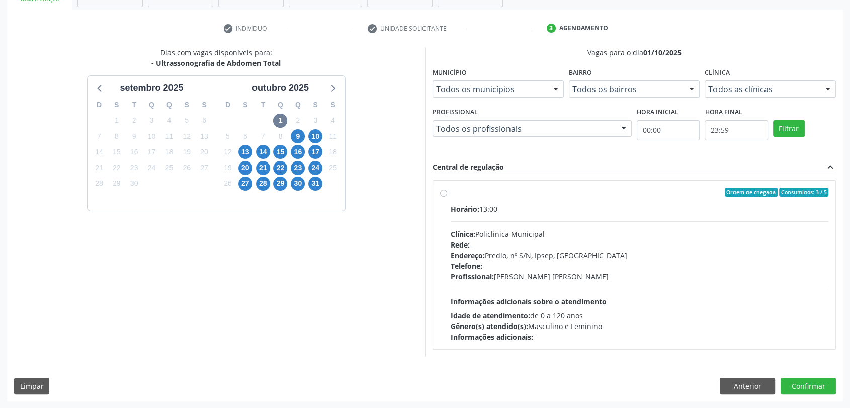
click at [605, 222] on div "Horário: 13:00 Clínica: Policlinica Municipal Rede: -- Endereço: Predio, nº S/N…" at bounding box center [640, 273] width 378 height 138
click at [447, 197] on input "Ordem de chegada Consumidos: 3 / 5 Horário: 13:00 Clínica: Policlinica Municipa…" at bounding box center [443, 192] width 7 height 9
radio input "true"
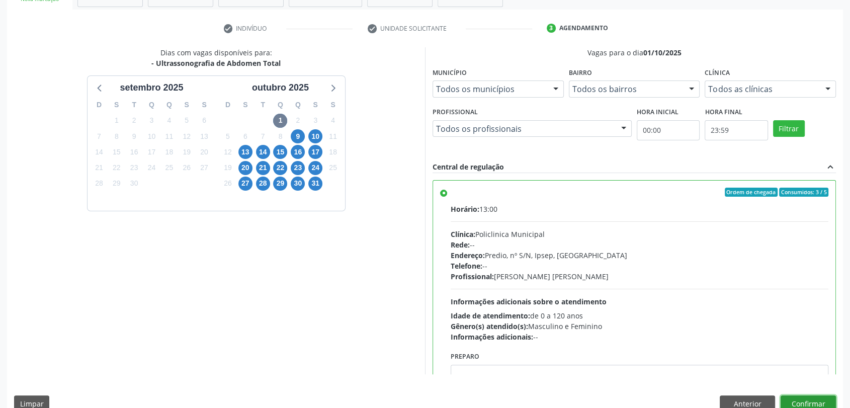
click at [816, 402] on button "Confirmar" at bounding box center [808, 403] width 55 height 17
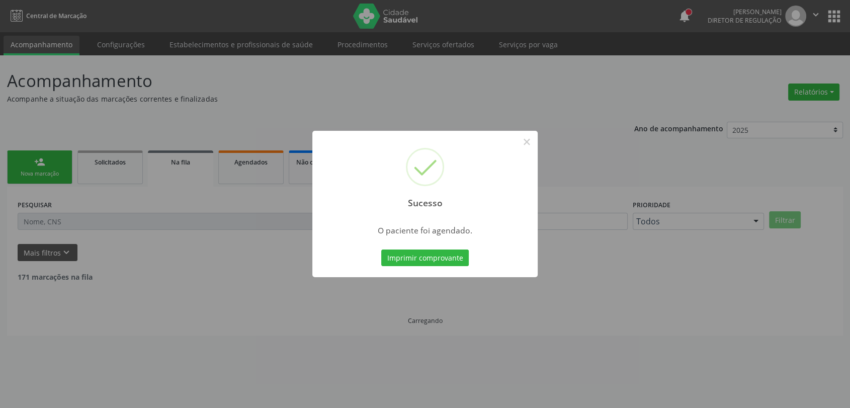
scroll to position [0, 0]
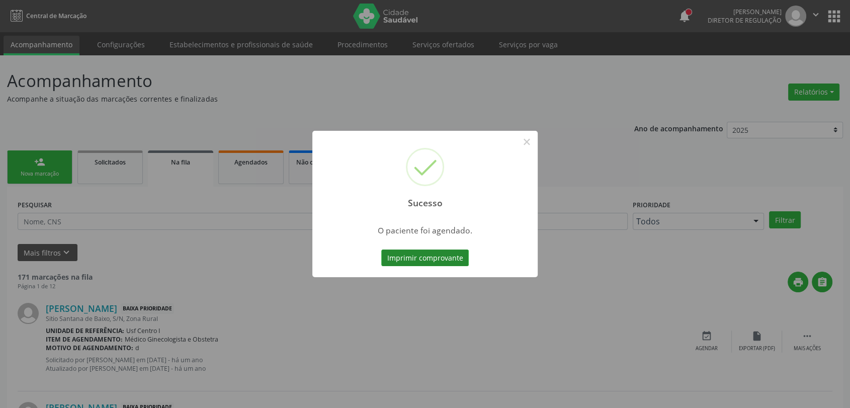
click at [428, 258] on button "Imprimir comprovante" at bounding box center [425, 258] width 88 height 17
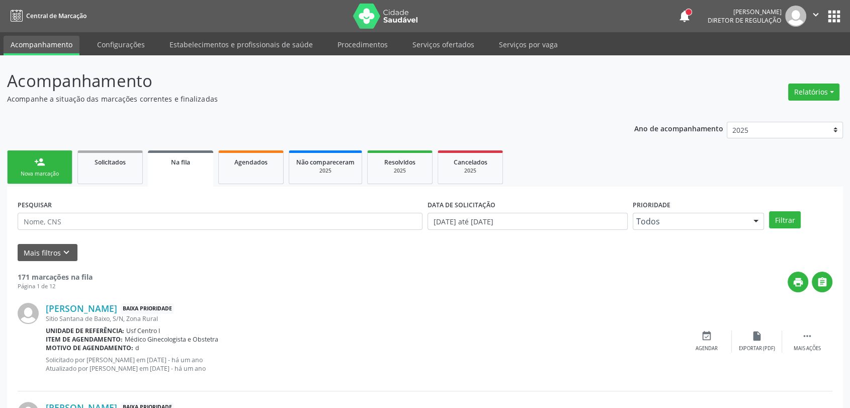
click at [59, 182] on link "person_add Nova marcação" at bounding box center [39, 167] width 65 height 34
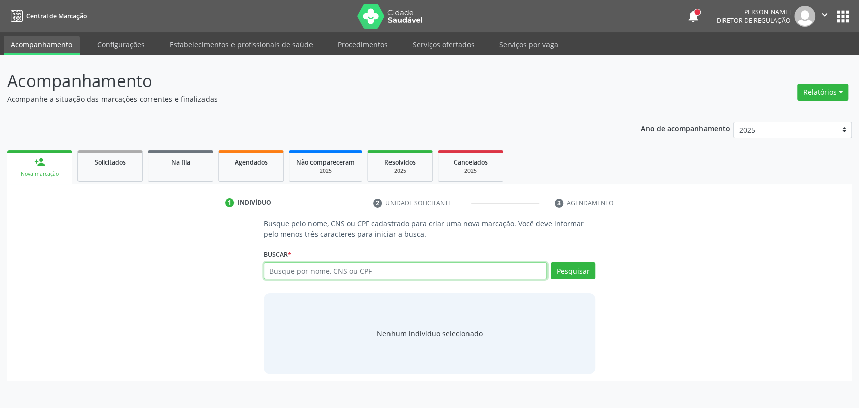
click at [271, 271] on input "text" at bounding box center [406, 270] width 284 height 17
type input "898002983531181"
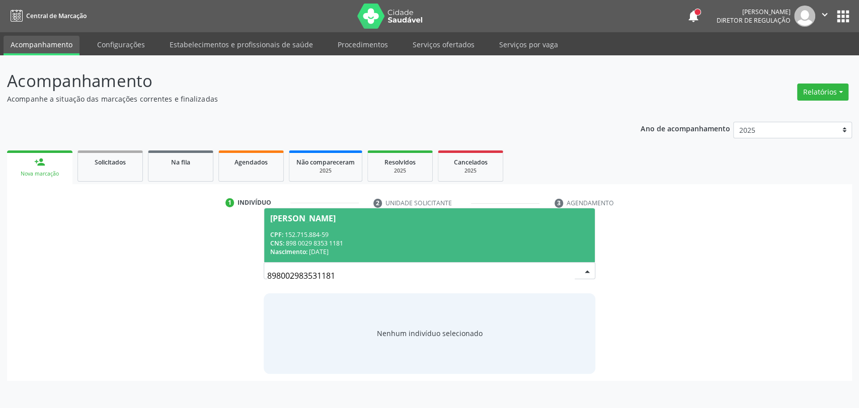
click at [337, 242] on div "CNS: 898 0029 8353 1181" at bounding box center [429, 243] width 319 height 9
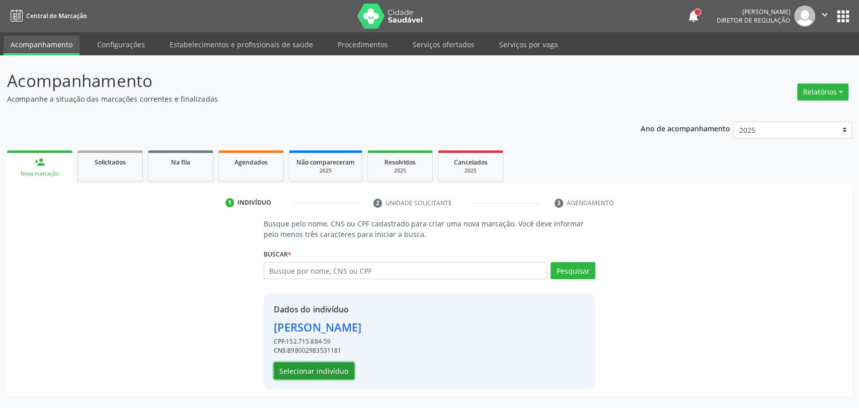
click at [331, 374] on button "Selecionar indivíduo" at bounding box center [314, 370] width 81 height 17
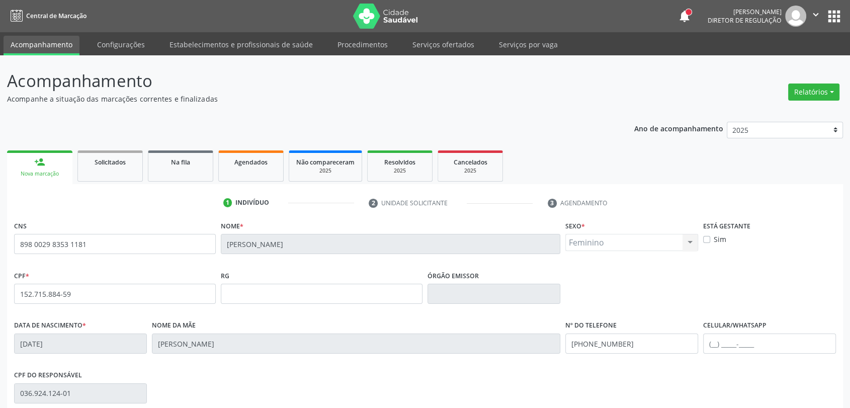
scroll to position [137, 0]
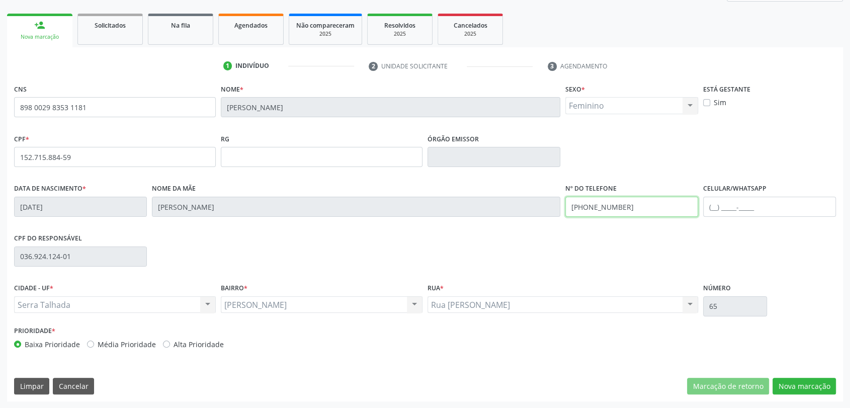
click at [611, 210] on input "[PHONE_NUMBER]" at bounding box center [632, 207] width 133 height 20
click at [773, 212] on input "text" at bounding box center [769, 207] width 133 height 20
paste input "[PHONE_NUMBER]"
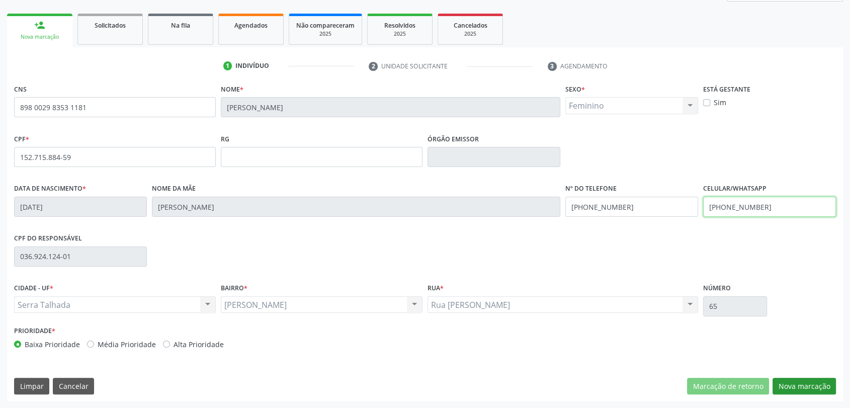
type input "[PHONE_NUMBER]"
click at [784, 379] on button "Nova marcação" at bounding box center [804, 386] width 63 height 17
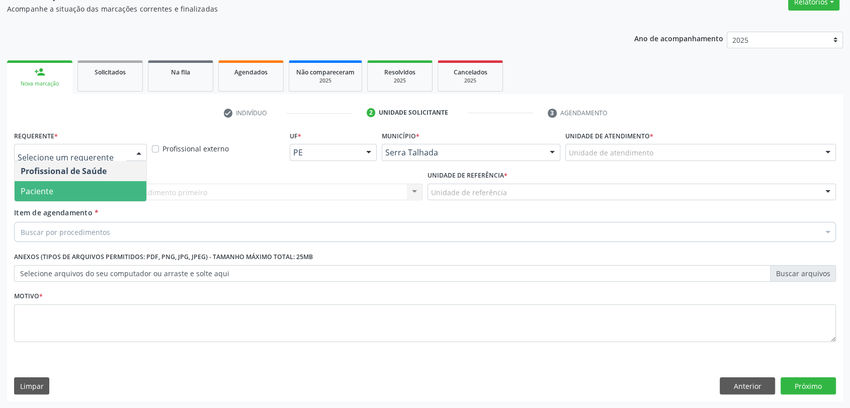
click at [79, 187] on span "Paciente" at bounding box center [81, 191] width 132 height 20
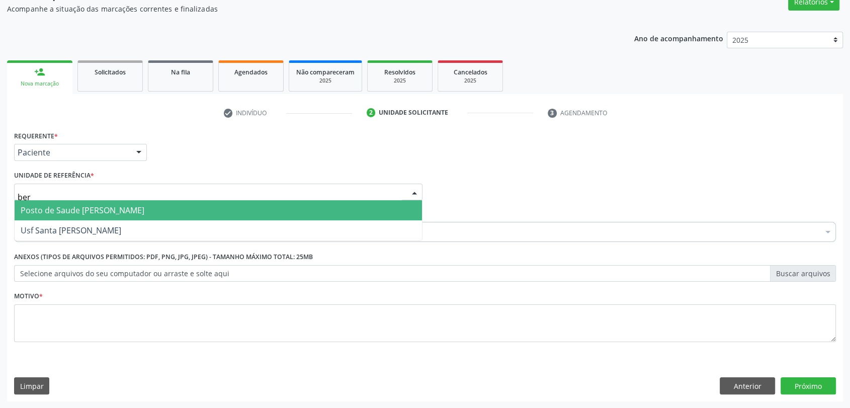
type input "bern"
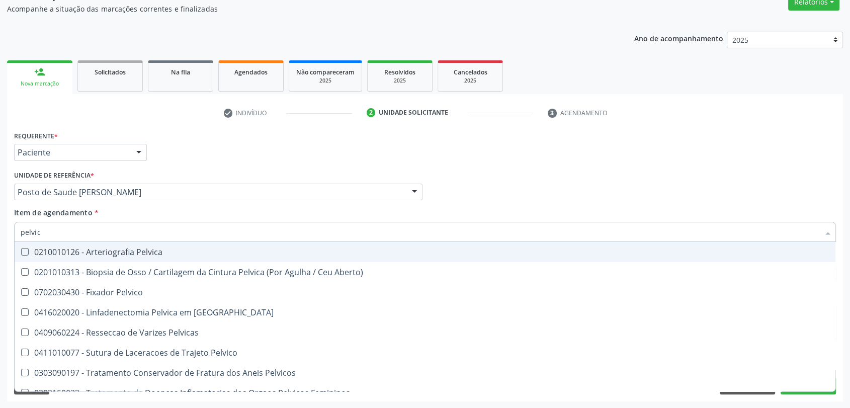
type input "pelvica"
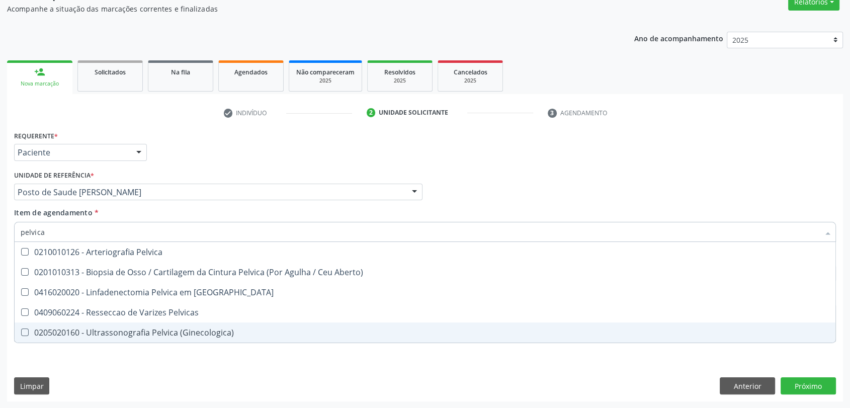
click at [119, 330] on div "0205020160 - Ultrassonografia Pelvica (Ginecologica)" at bounding box center [425, 333] width 809 height 8
checkbox \(Ginecologica\) "true"
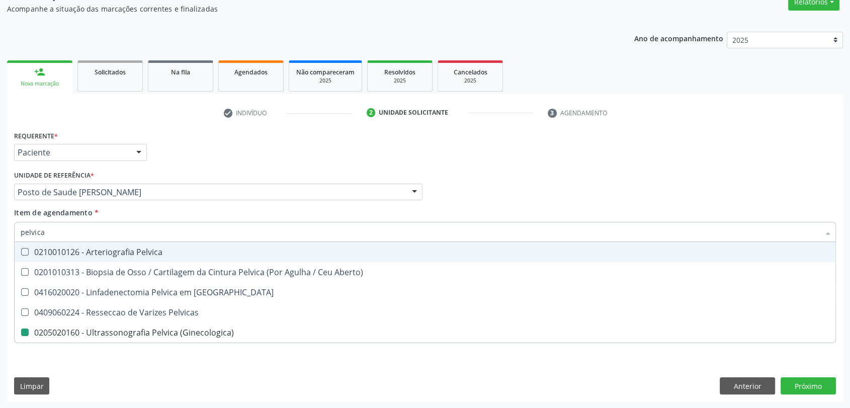
click at [290, 149] on div "Requerente * Paciente Profissional de Saúde Paciente Nenhum resultado encontrad…" at bounding box center [425, 147] width 827 height 39
checkbox Aberto\) "true"
checkbox \(Ginecologica\) "false"
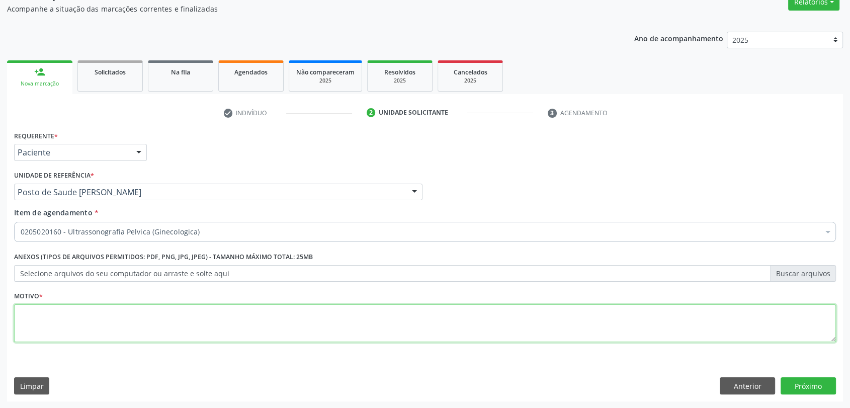
click at [237, 314] on textarea at bounding box center [425, 323] width 822 height 38
type textarea "a"
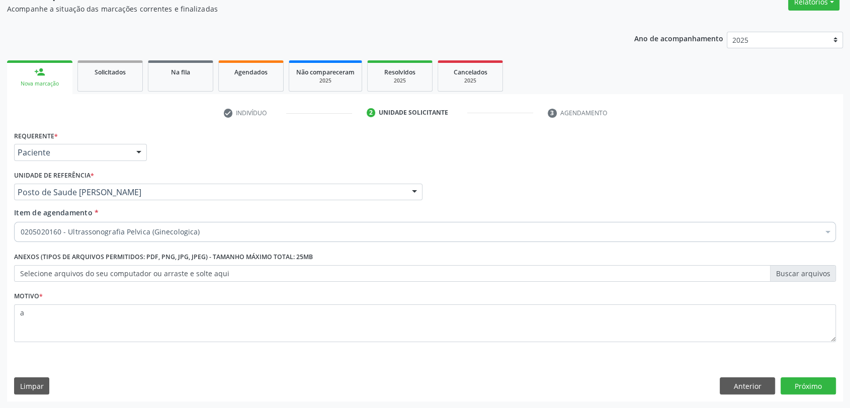
click at [793, 394] on div "Requerente * Paciente Profissional de Saúde Paciente Nenhum resultado encontrad…" at bounding box center [425, 264] width 836 height 273
click at [790, 384] on button "Próximo" at bounding box center [808, 385] width 55 height 17
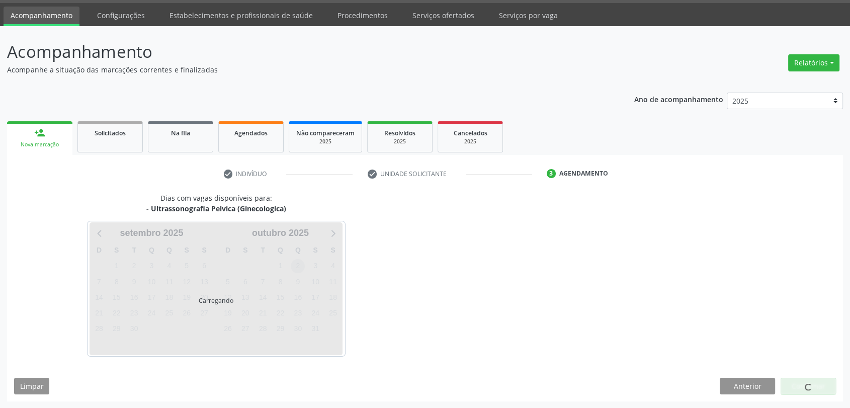
scroll to position [29, 0]
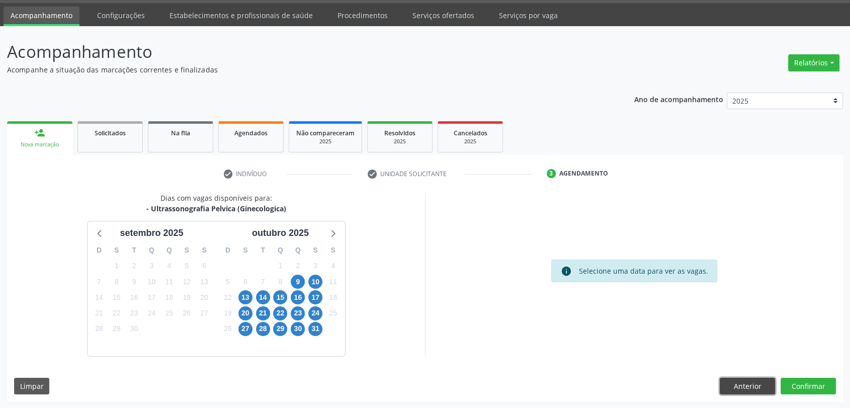
click at [771, 384] on button "Anterior" at bounding box center [747, 386] width 55 height 17
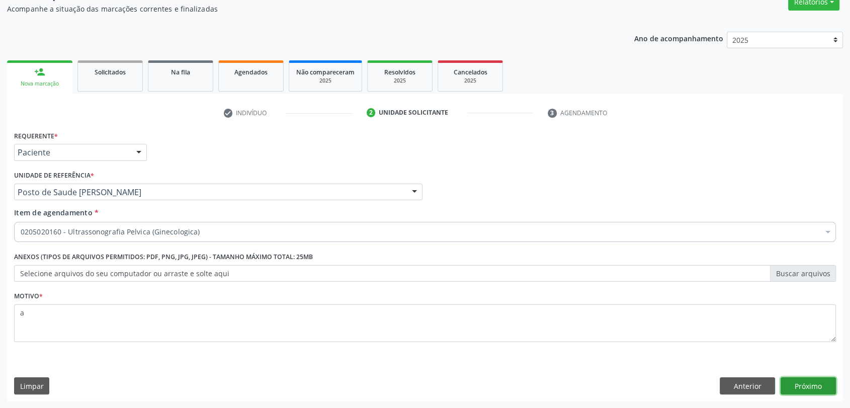
click at [805, 381] on button "Próximo" at bounding box center [808, 385] width 55 height 17
